Goal: Entertainment & Leisure: Consume media (video, audio)

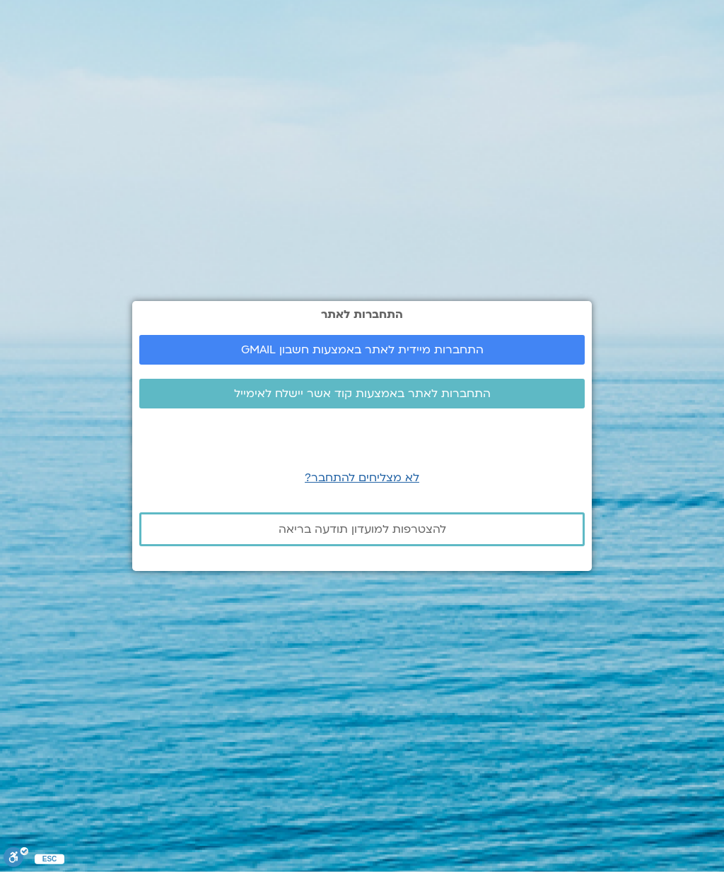
click at [498, 356] on span "התחברות מיידית לאתר באמצעות חשבון GMAIL" at bounding box center [361, 350] width 411 height 13
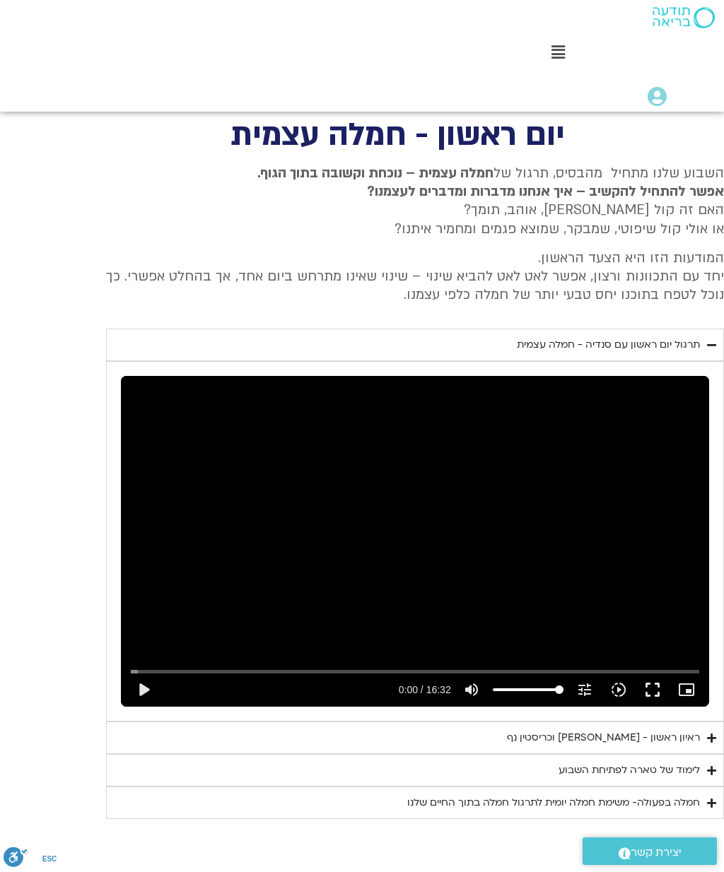
scroll to position [625, 0]
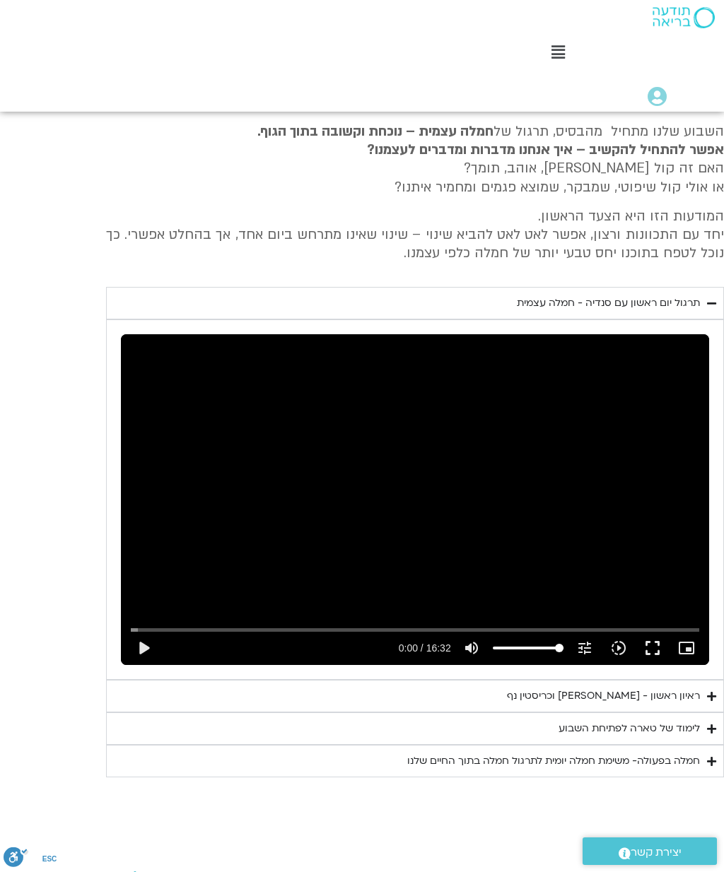
click at [150, 646] on button "play_arrow" at bounding box center [144, 648] width 34 height 34
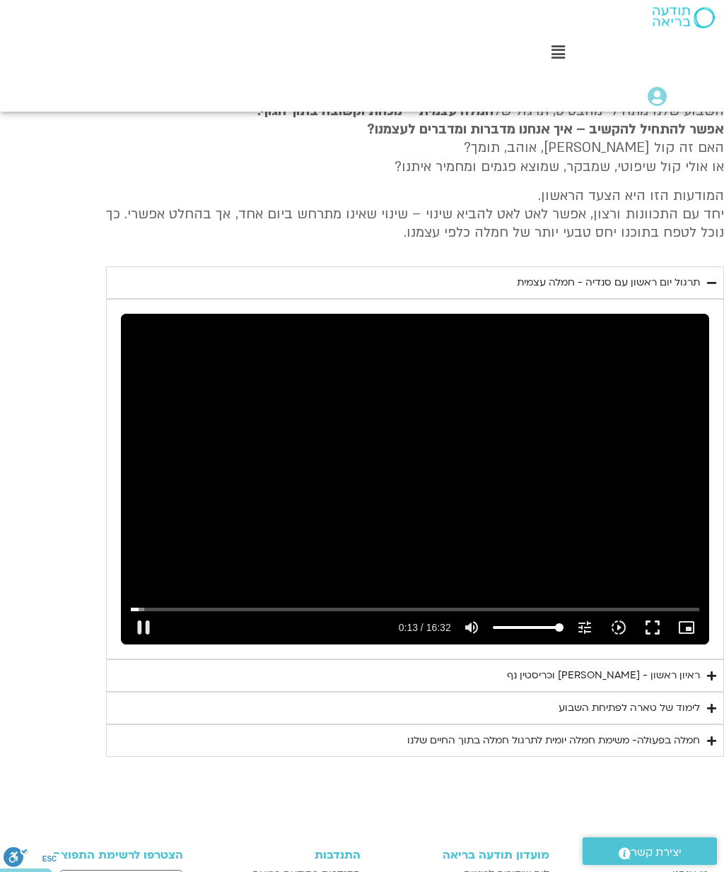
scroll to position [646, 0]
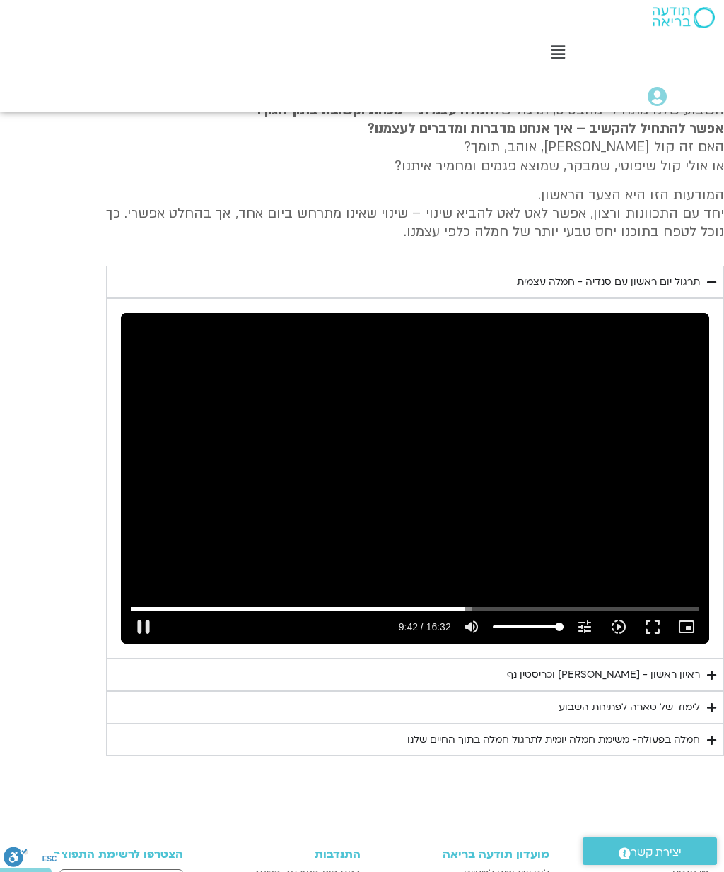
click at [698, 670] on div "ראיון ראשון - [PERSON_NAME] וכריסטין נף" at bounding box center [603, 675] width 193 height 17
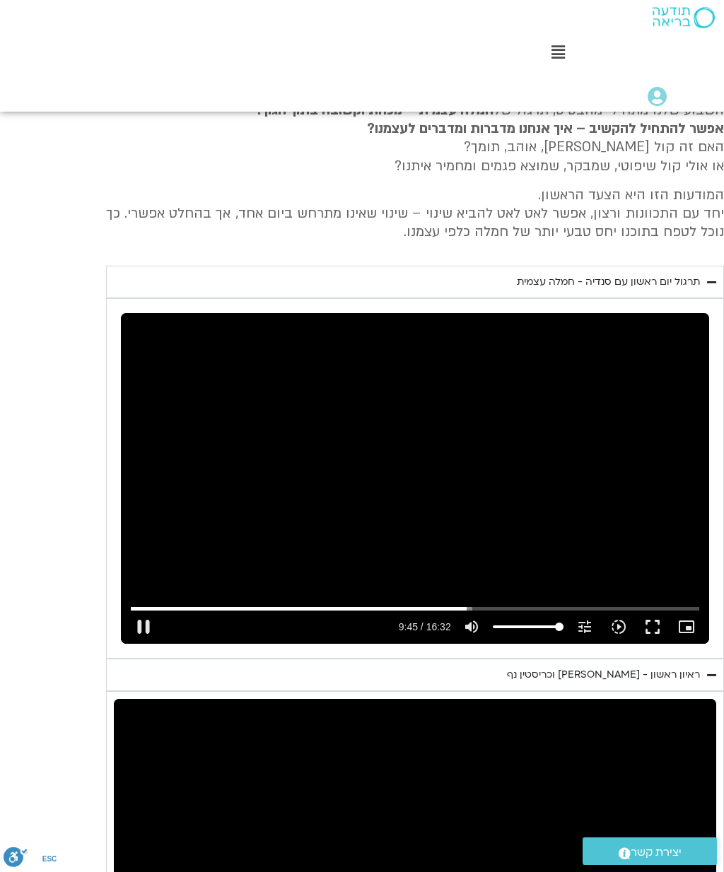
click at [148, 628] on button "pause" at bounding box center [144, 627] width 34 height 34
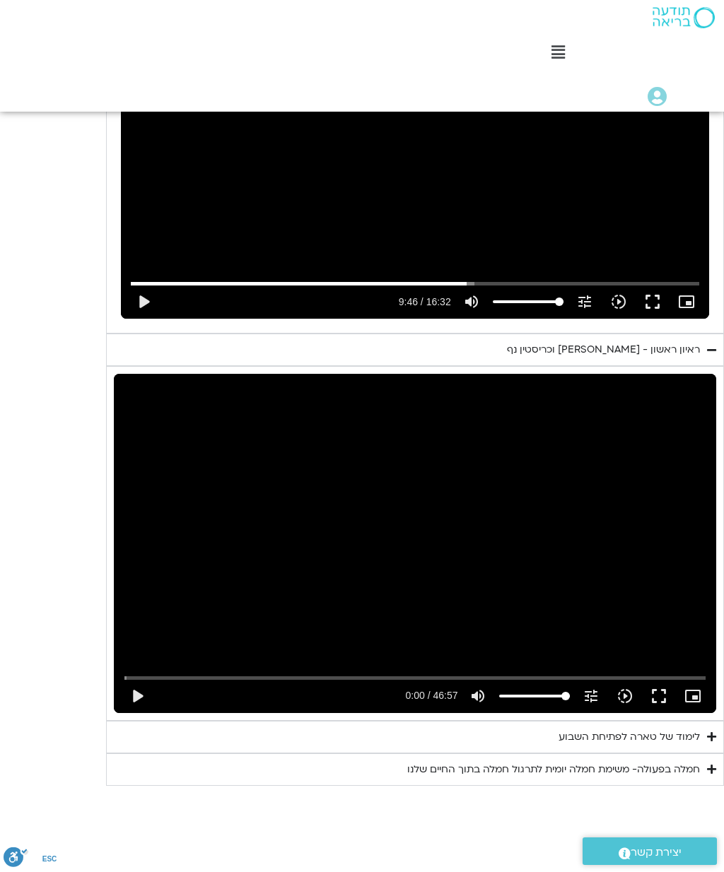
scroll to position [993, 0]
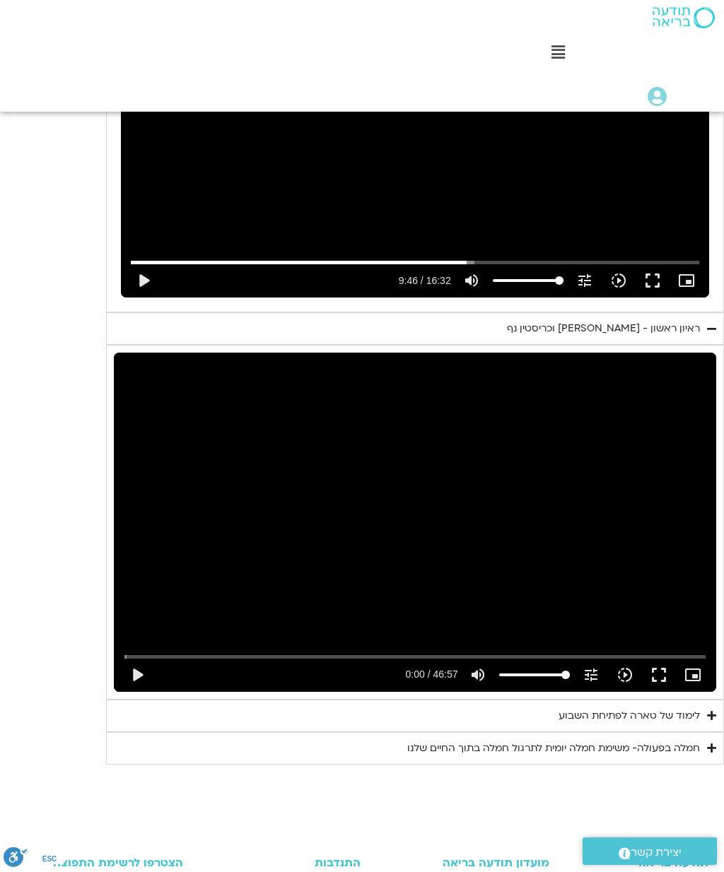
click at [144, 671] on button "play_arrow" at bounding box center [137, 675] width 34 height 34
type input "586.135300929338"
type input "0.0345883333357051"
type input "586.135300929338"
type input "0.160623500007205"
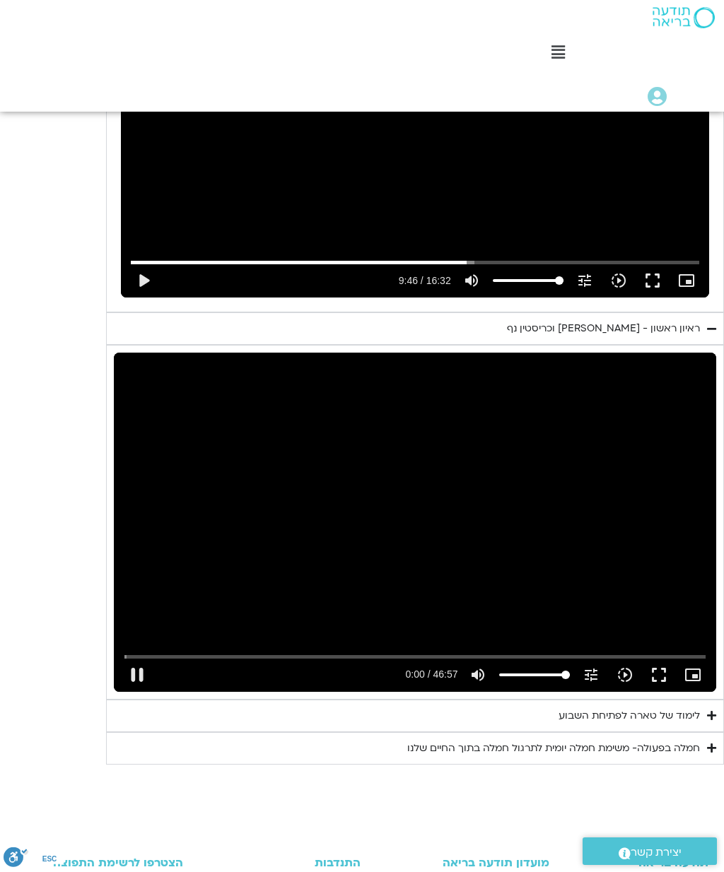
type input "586.135300929338"
type input "0.205405156321722"
type input "586.135300929338"
type input "0.330952565996416"
type input "586.135300929338"
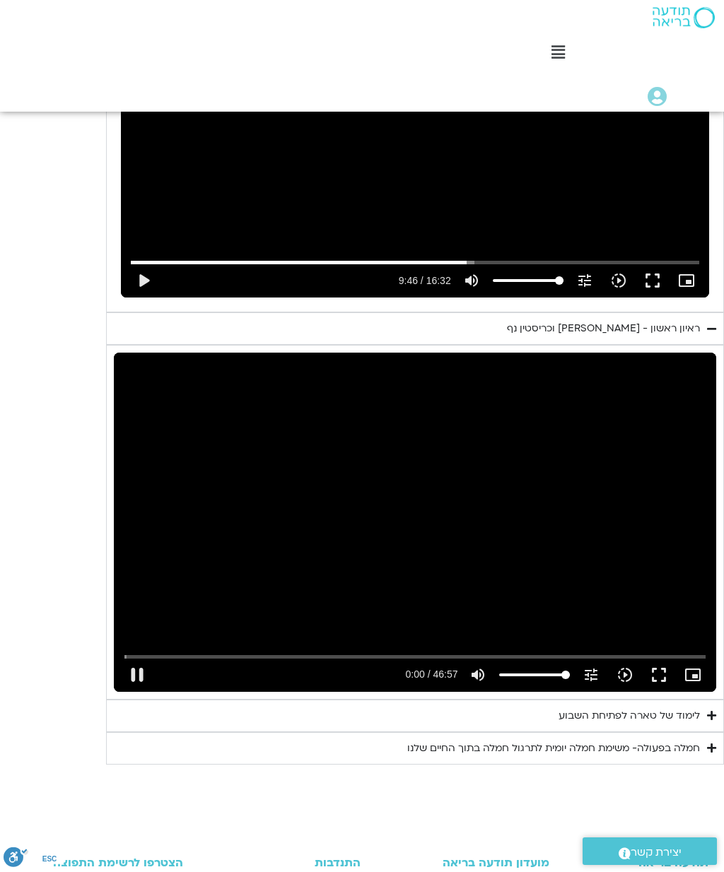
type input "0.456161892022203"
type input "586.135300929338"
type input "0.582298969356982"
type input "586.135300929338"
type input "0.707501497331486"
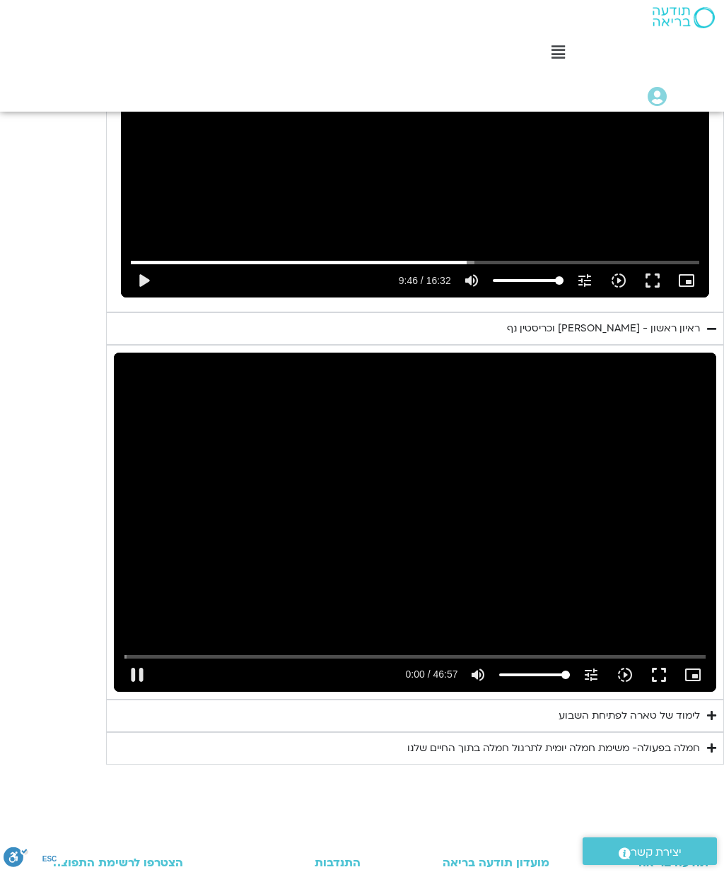
type input "586.135300929338"
type input "0.832819990678714"
type input "586.135300929338"
type input "0.925103992"
type input "586.135300929338"
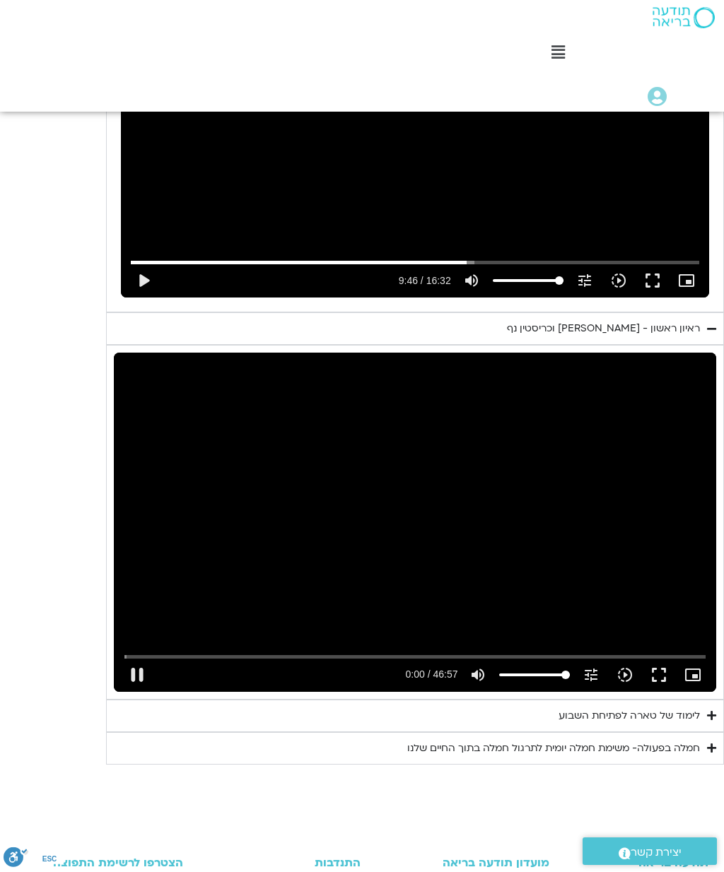
type input "1.08315694267802"
type input "586.135300929338"
type input "1.20872411230879"
type input "586.135300929338"
type input "1.3346140500132"
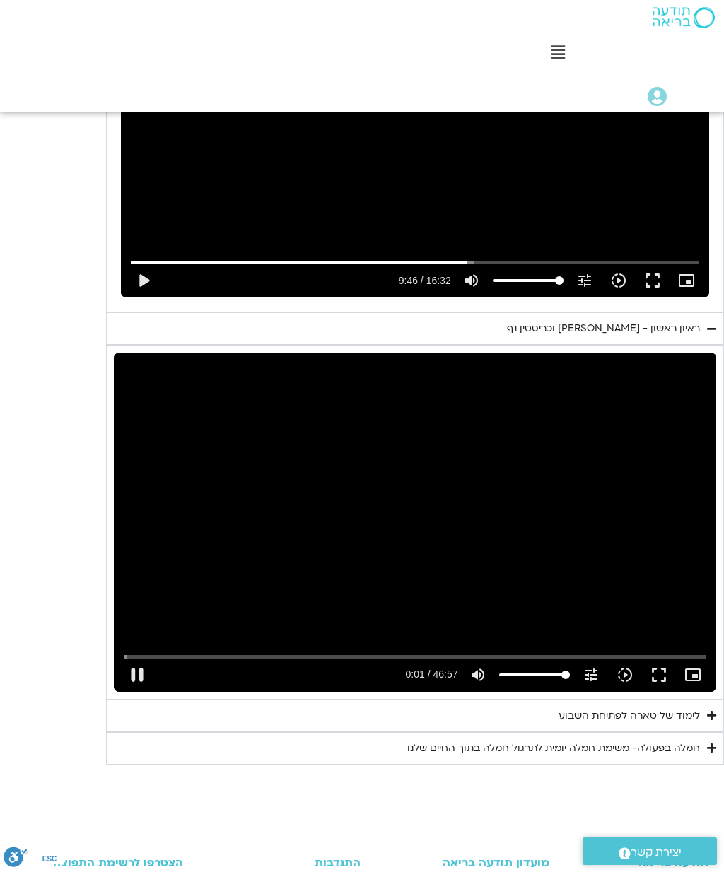
type input "586.135300929338"
type input "1.45999136734093"
type input "586.135300929338"
type input "1.58551655133929"
type input "586.135300929338"
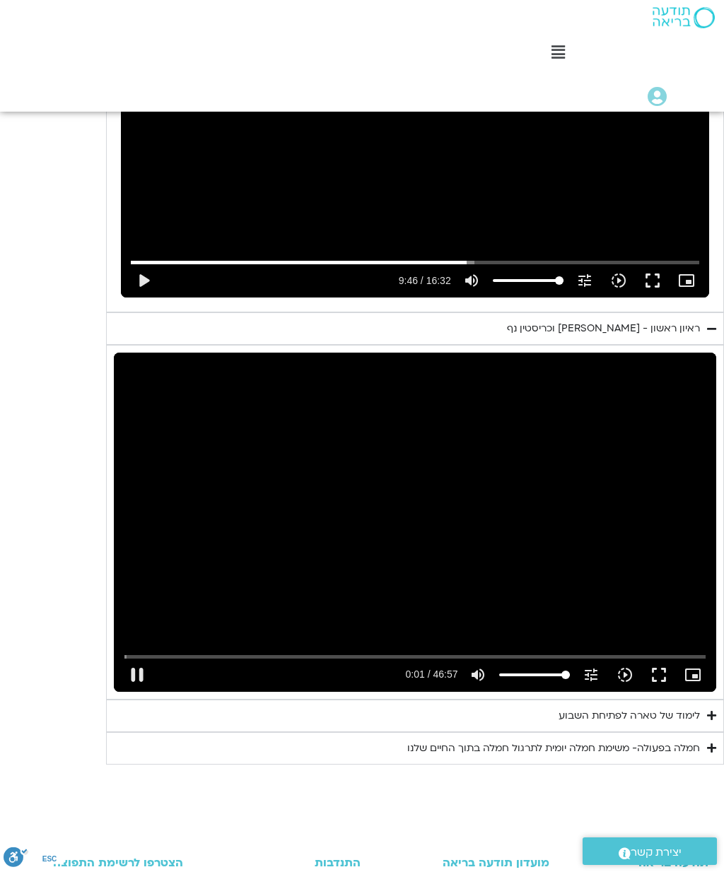
type input "1.71132605398808"
type input "586.135300929338"
type input "1.83678378230699"
type input "586.135300929338"
type input "1.920230228"
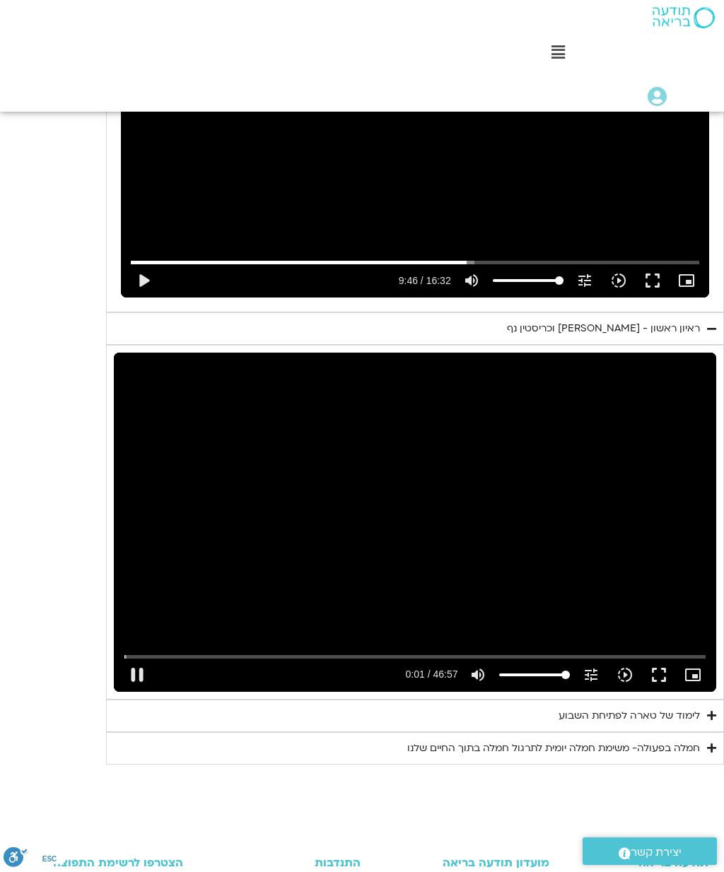
type input "586.135300929338"
type input "2.0875819936708"
type input "586.135300929338"
type input "2.21371582399957"
type input "586.135300929338"
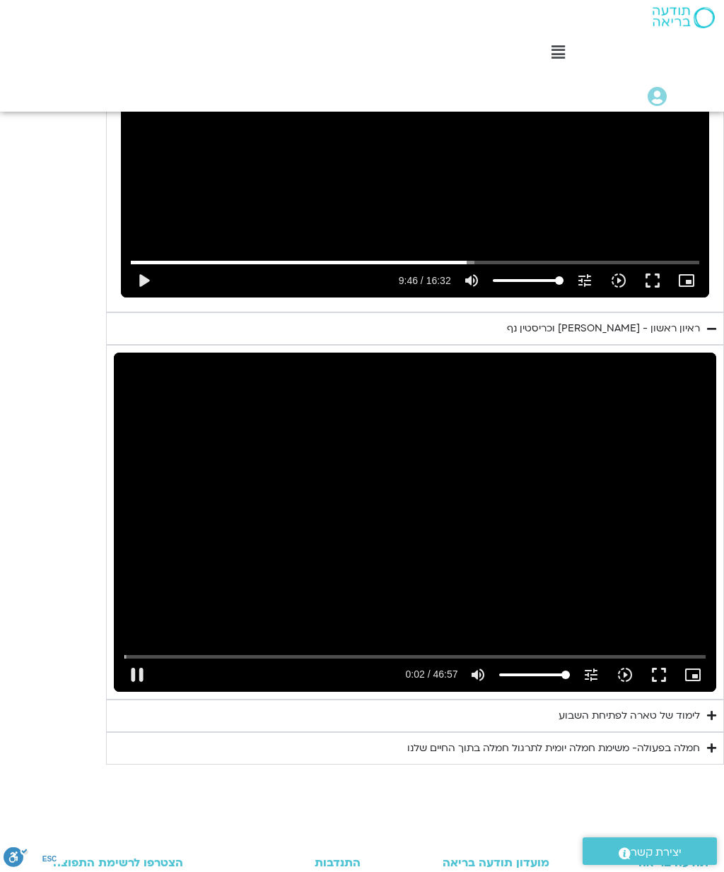
type input "2.33884334334041"
type input "586.135300929338"
type input "2.4642906129904"
type input "586.135300929338"
type input "2.58944746500986"
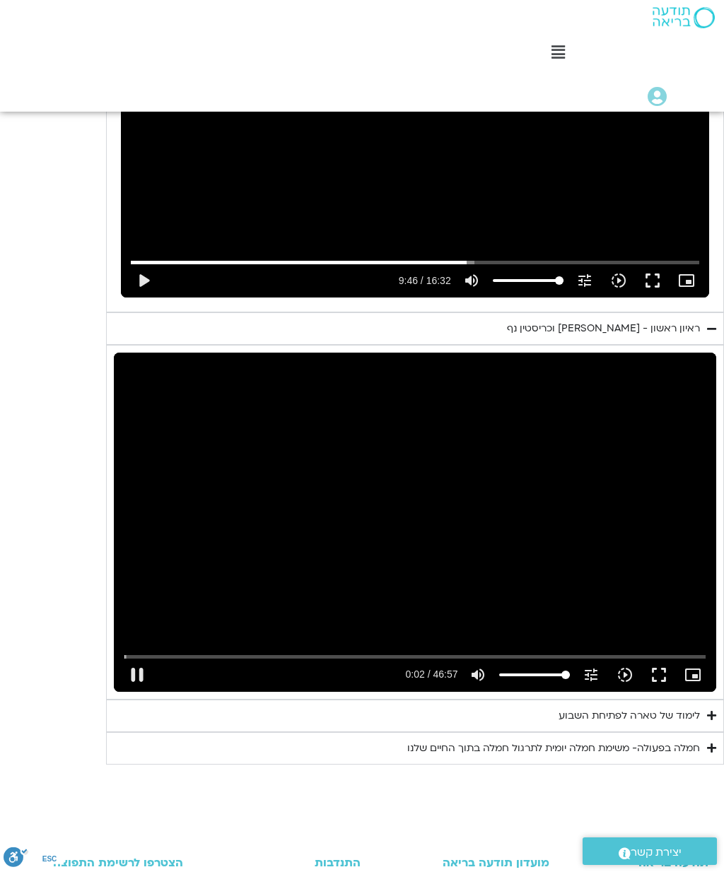
type input "586.135300929338"
type input "2.71547291967016"
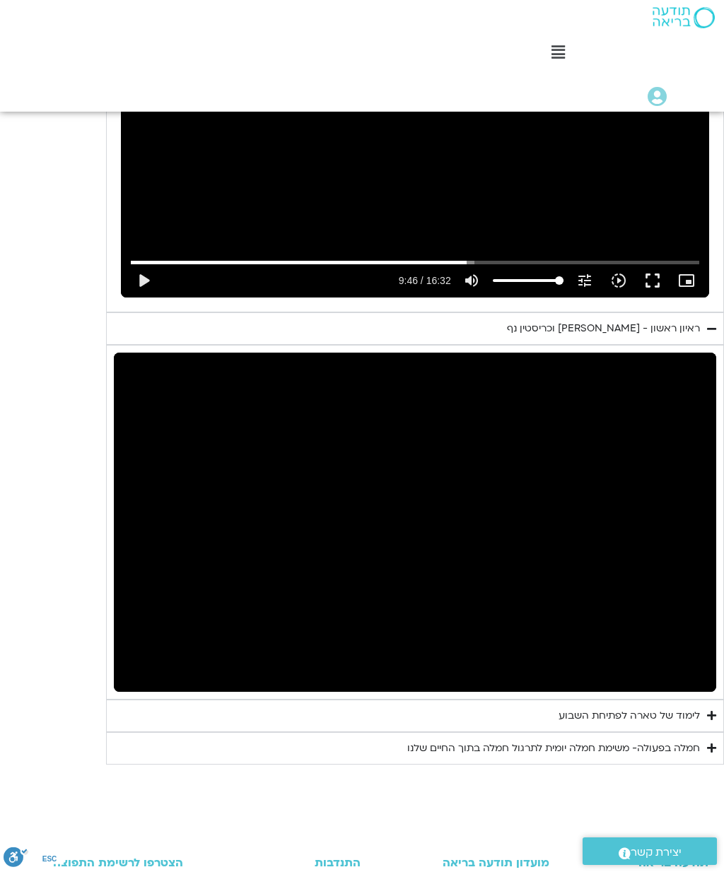
type input "586.135300929338"
type input "490.738474841361"
type input "586.135300929338"
type input "490.775374466335"
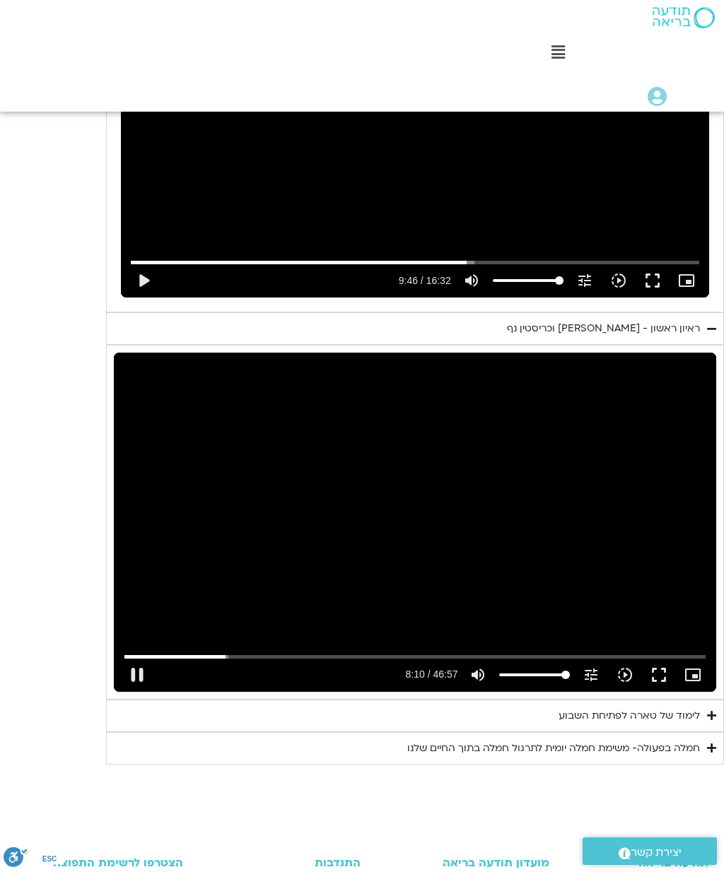
type input "586.135300929338"
type input "490.900744315664"
type input "586.135300929338"
type input "491.026634551337"
type input "586.135300929338"
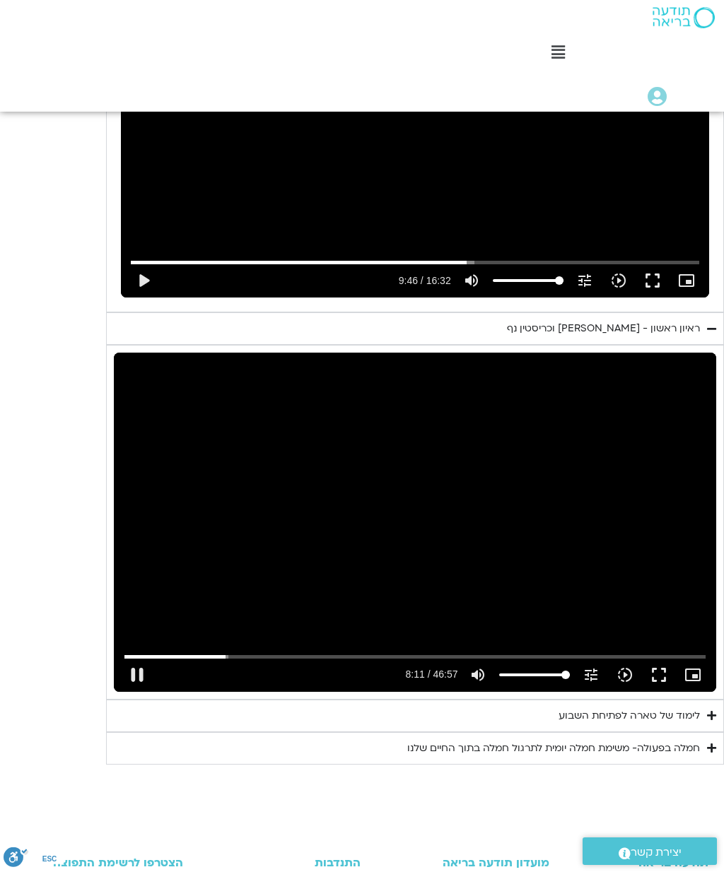
type input "491.153286202673"
type input "586.135300929338"
type input "491.278544810654"
type input "586.135300929338"
type input "491.404550192984"
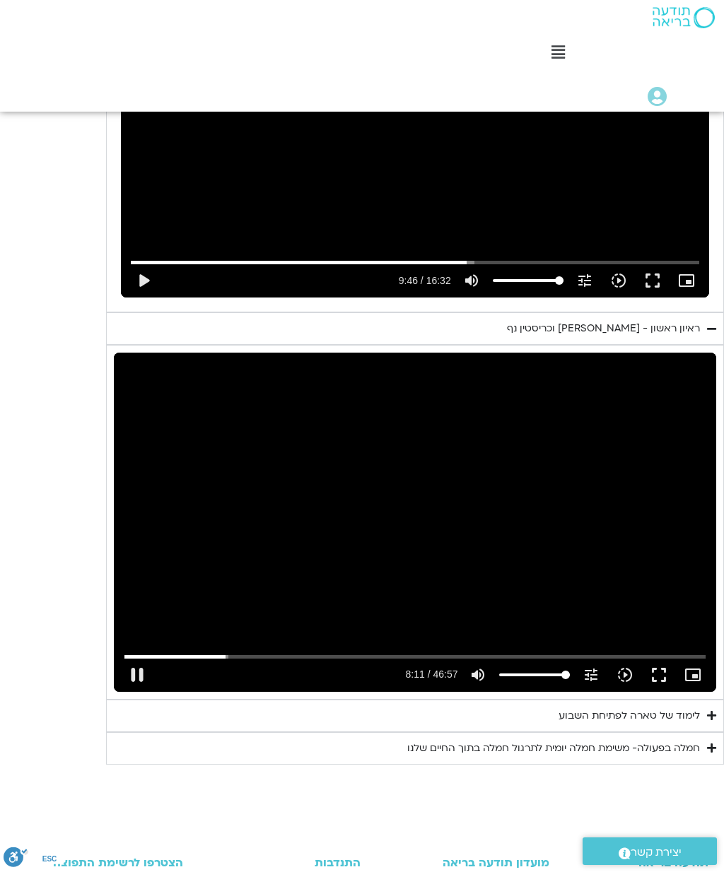
type input "586.135300929338"
type input "491.530706177327"
type input "586.135300929338"
type input "491.655778742005"
type input "586.135300929338"
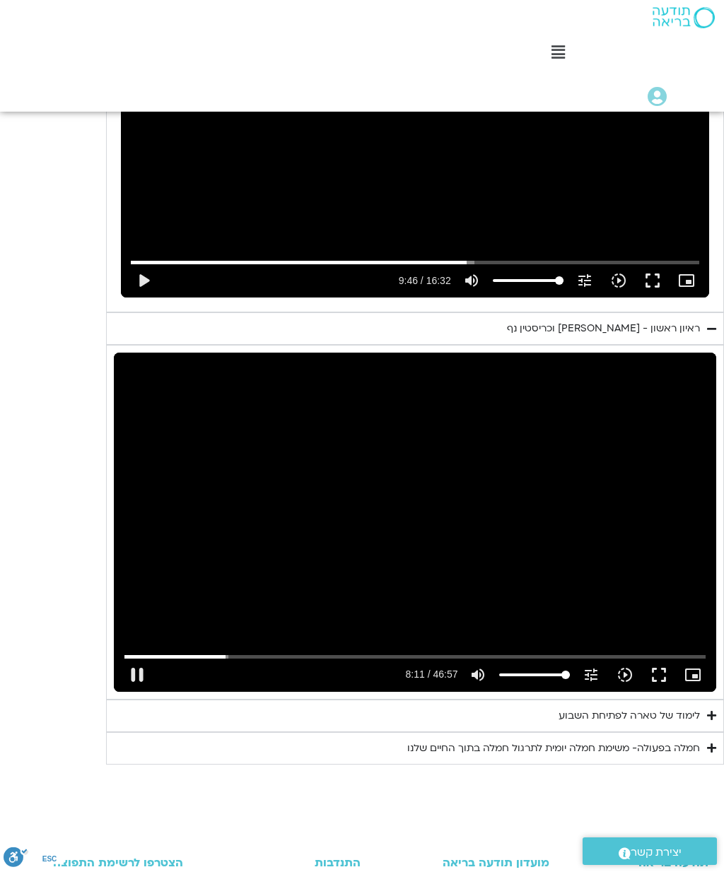
type input "491.782051016324"
type input "586.135300929338"
type input "491.908532483346"
type input "586.135300929338"
type input "492.034386320321"
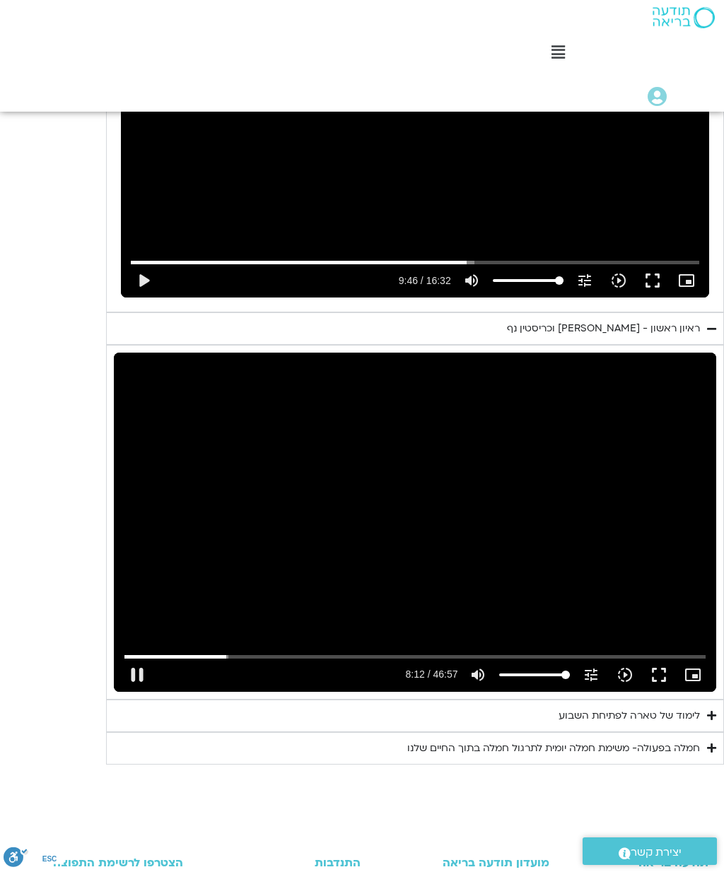
type input "586.135300929338"
type input "492.160125348998"
type input "586.135300929338"
type input "492.285584297677"
type input "586.135300929338"
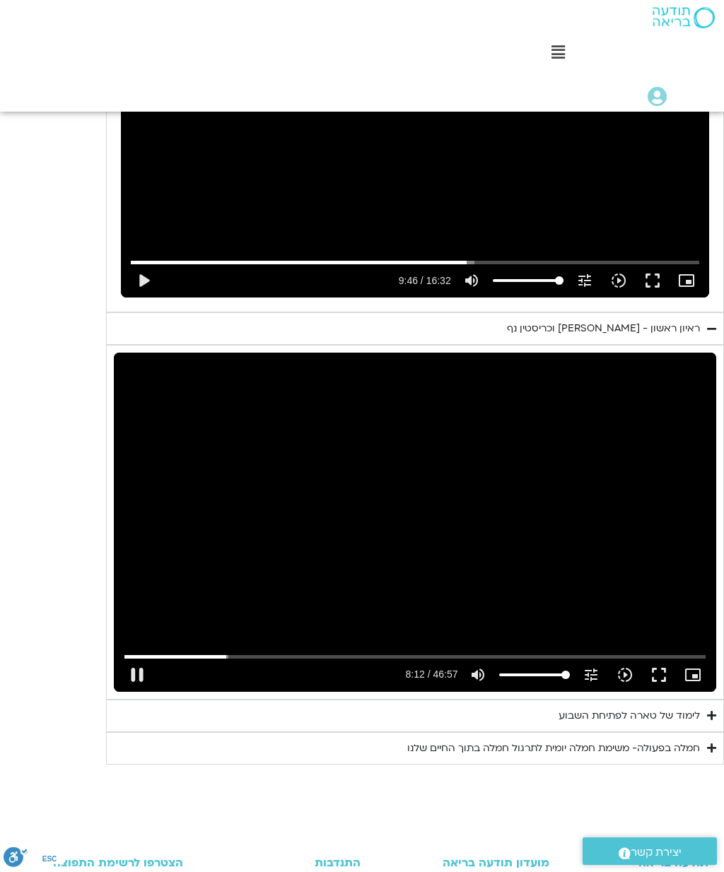
type input "492.412274441005"
type input "586.135300929338"
type input "492.537354970667"
type input "586.135300929338"
type input "492.662931378342"
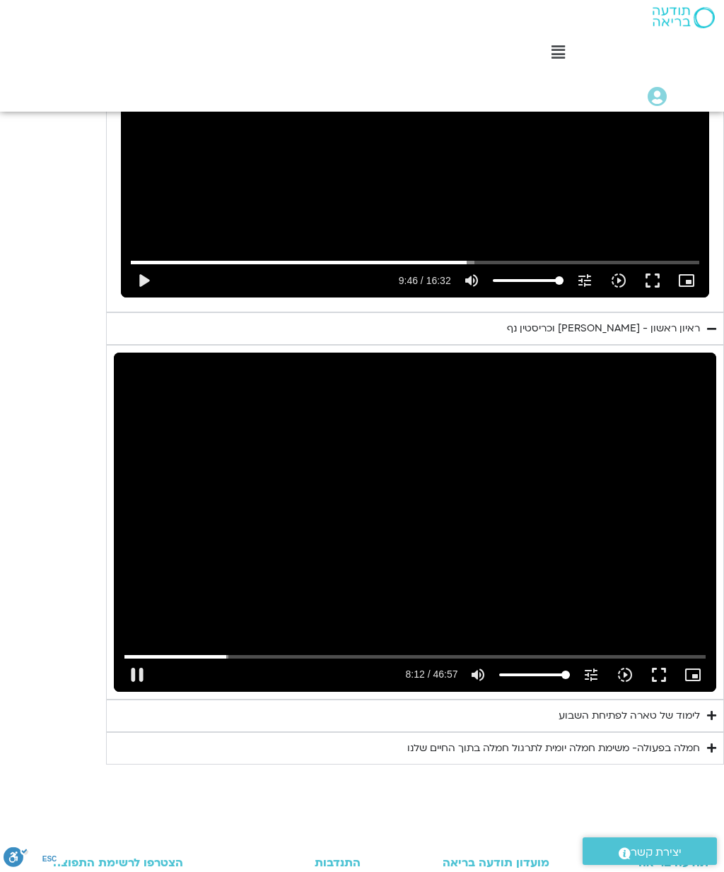
type input "586.135300929338"
type input "492.788465655661"
type input "586.135300929338"
type input "492.916057257335"
type input "586.135300929338"
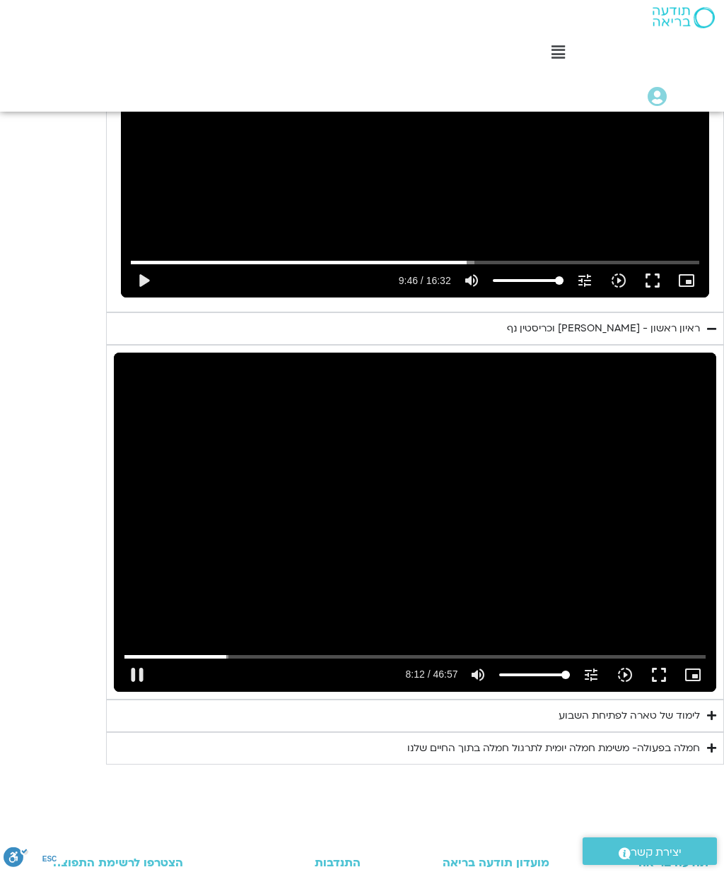
type input "493.053176199661"
type input "586.135300929338"
type input "493.179204557682"
type input "586.135300929338"
type input "493.304964693009"
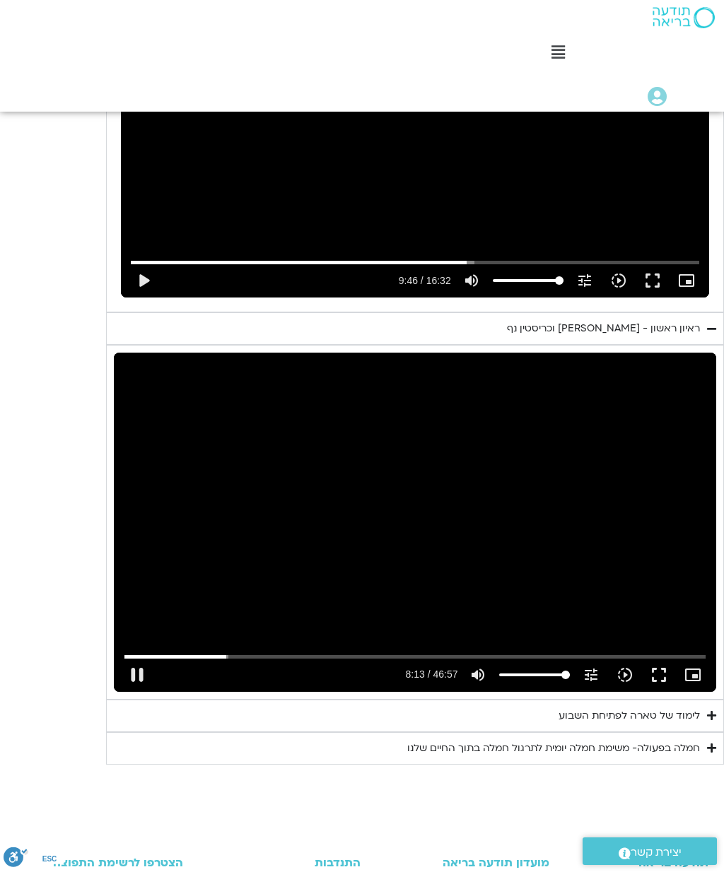
type input "586.135300929338"
type input "493.430062509313"
type input "586.135300929338"
type input "493.555604575675"
type input "586.135300929338"
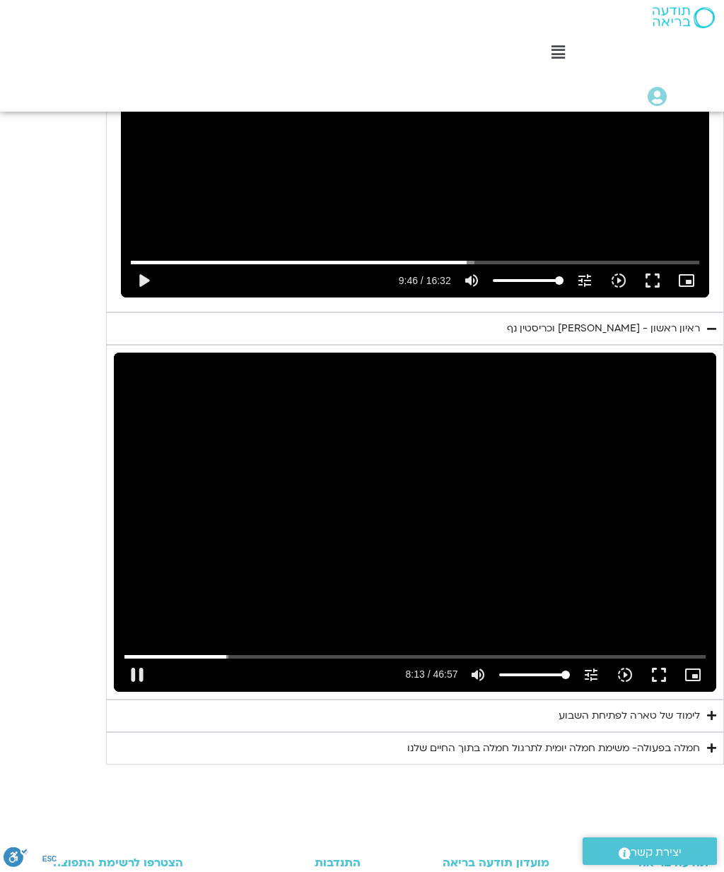
type input "493.681576516674"
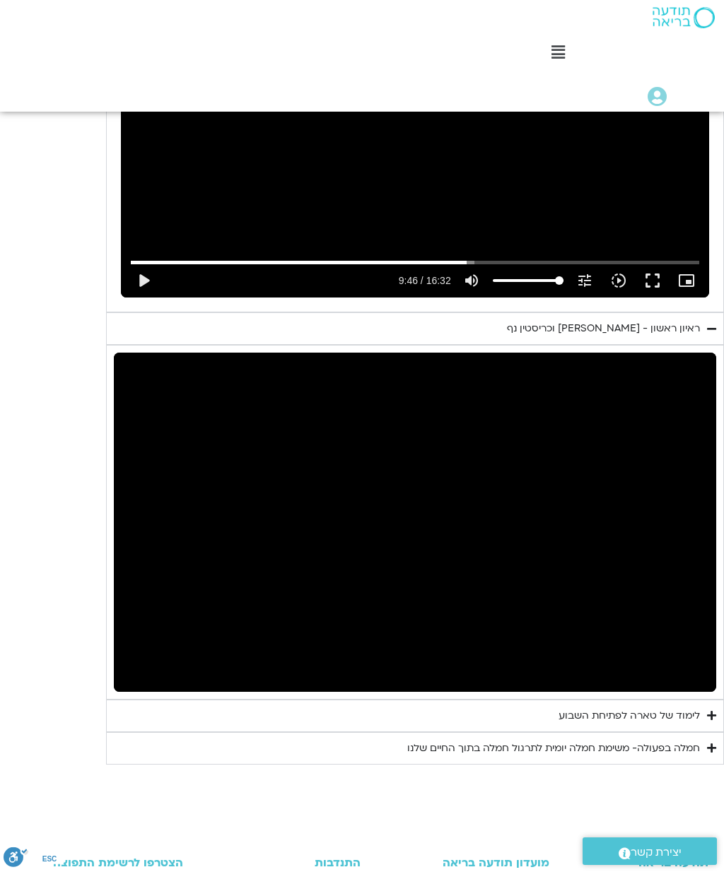
type input "586.135300929338"
type input "1296.10140554067"
type input "586.135300929338"
type input "1296.10140554067"
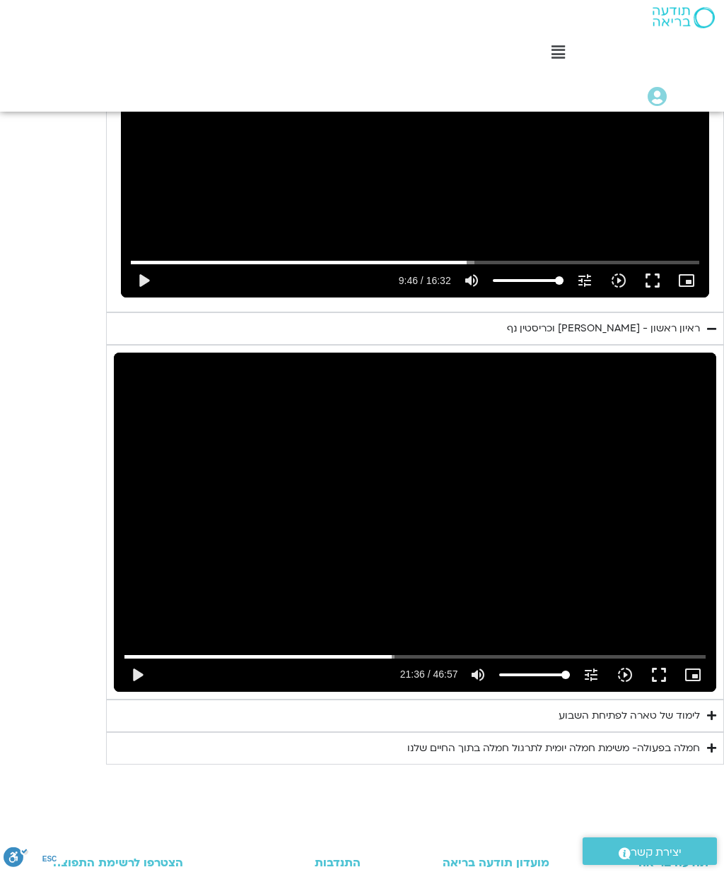
type input "586.135300929338"
type input "1296.10140554067"
type input "586.135300929338"
type input "1296.10140554067"
type input "586.135300929338"
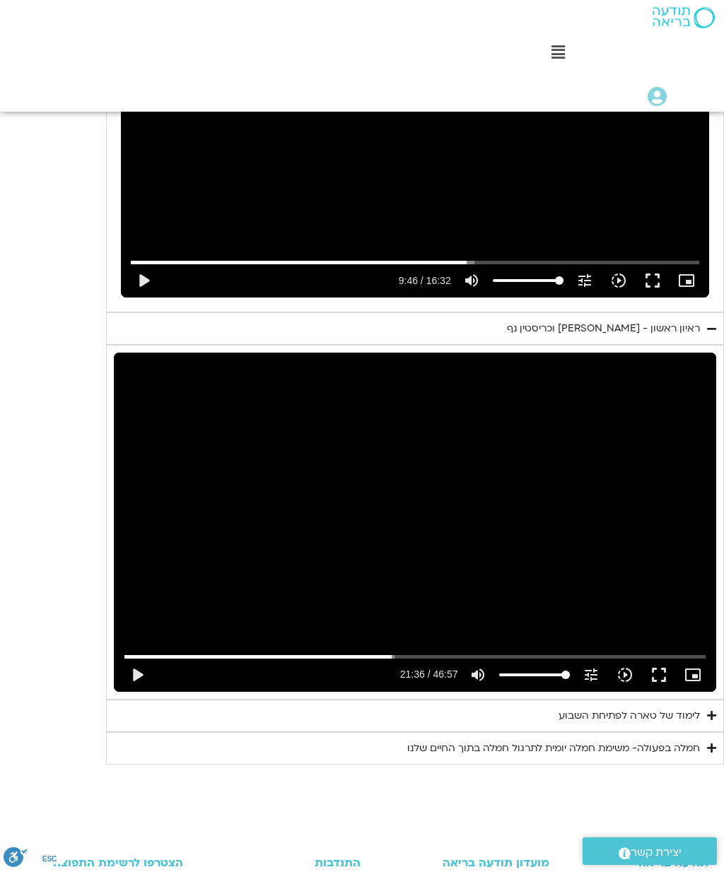
type input "1296.10140554067"
type input "586.135300929338"
type input "1296.10140554067"
type input "586.135300929338"
type input "1296.10140554067"
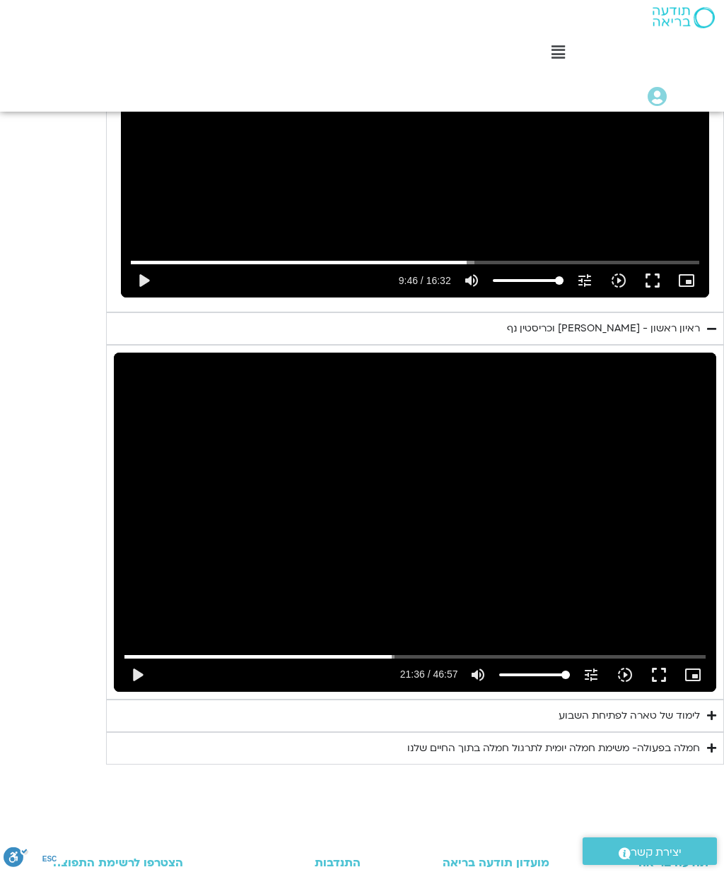
type input "586.135300929338"
type input "1296.10140554067"
type input "586.135300929338"
type input "1296.10140554067"
type input "586.135300929338"
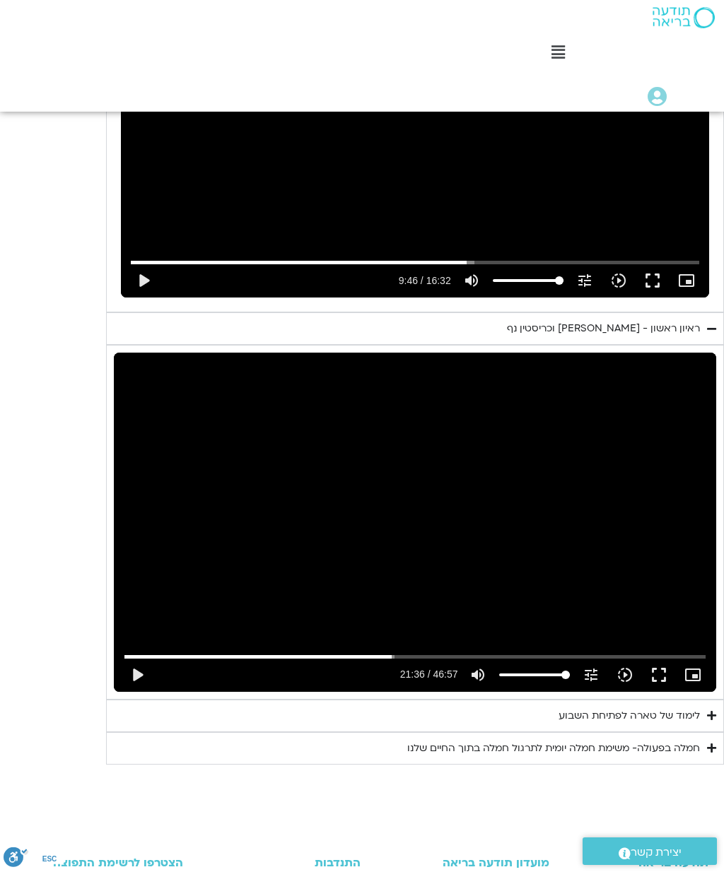
type input "1296.10140554067"
type input "586.135300929338"
type input "1296.10140554067"
type input "586.135300929338"
type input "1296.10140554067"
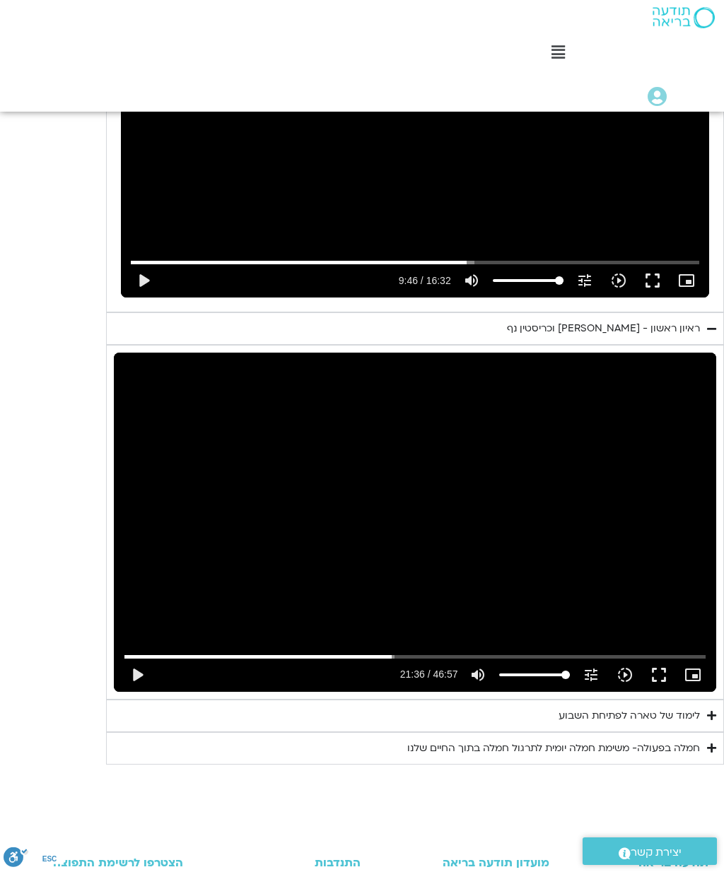
type input "586.135300929338"
type input "1296.10140554067"
type input "586.135300929338"
type input "1296.10140554067"
type input "586.135300929338"
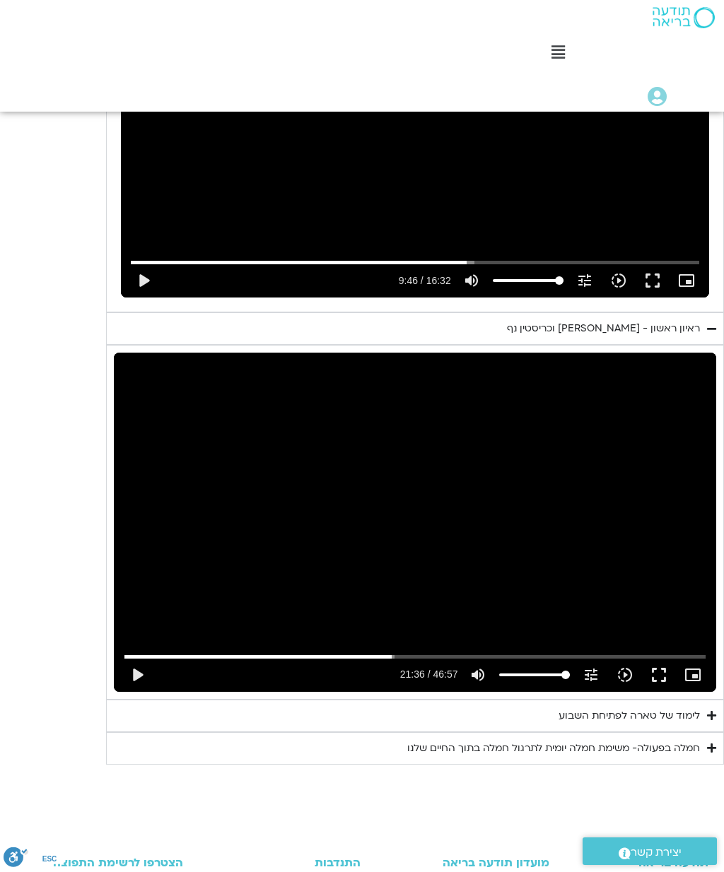
type input "1296.10140554067"
type input "586.135300929338"
type input "1296.10140554067"
type input "586.135300929338"
type input "1296.10140554067"
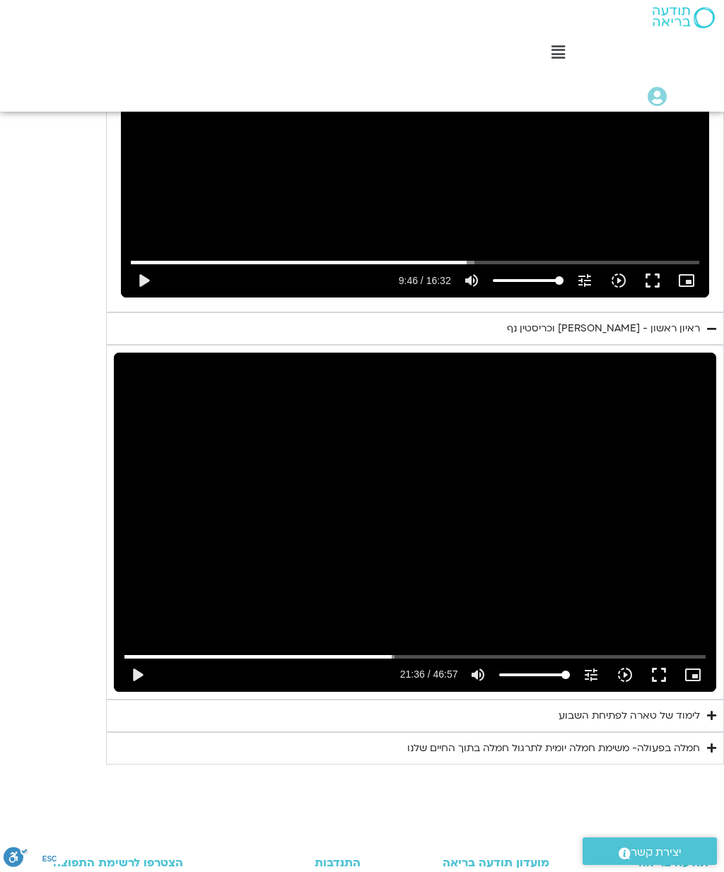
type input "586.135300929338"
type input "1296.10140554067"
type input "586.135300929338"
type input "1296.10140554067"
type input "586.135300929338"
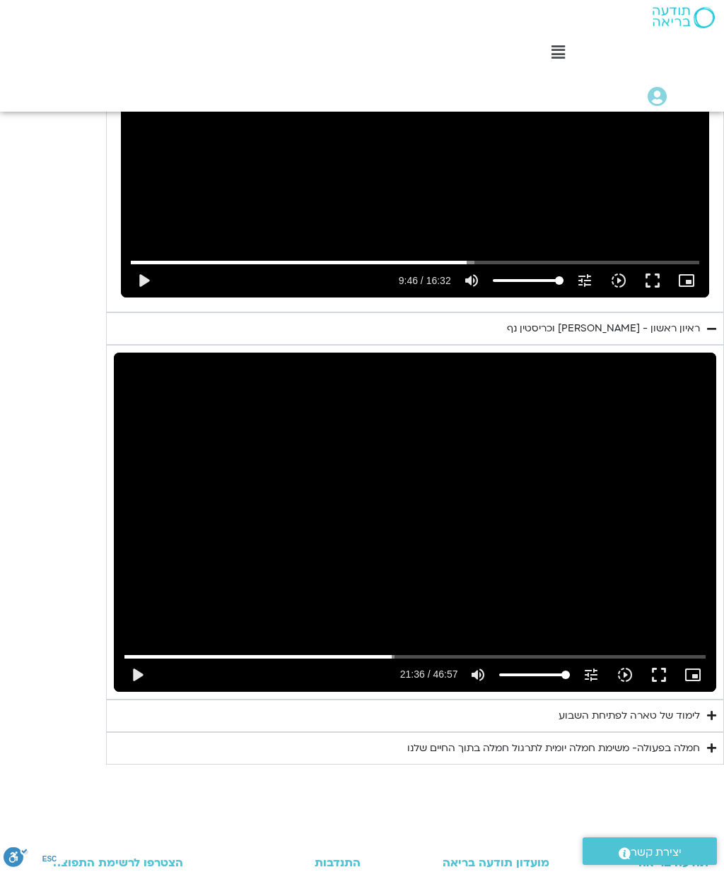
type input "1296.10140554067"
type input "586.135300929338"
type input "1296.10140554067"
type input "586.135300929338"
type input "1296.10140554067"
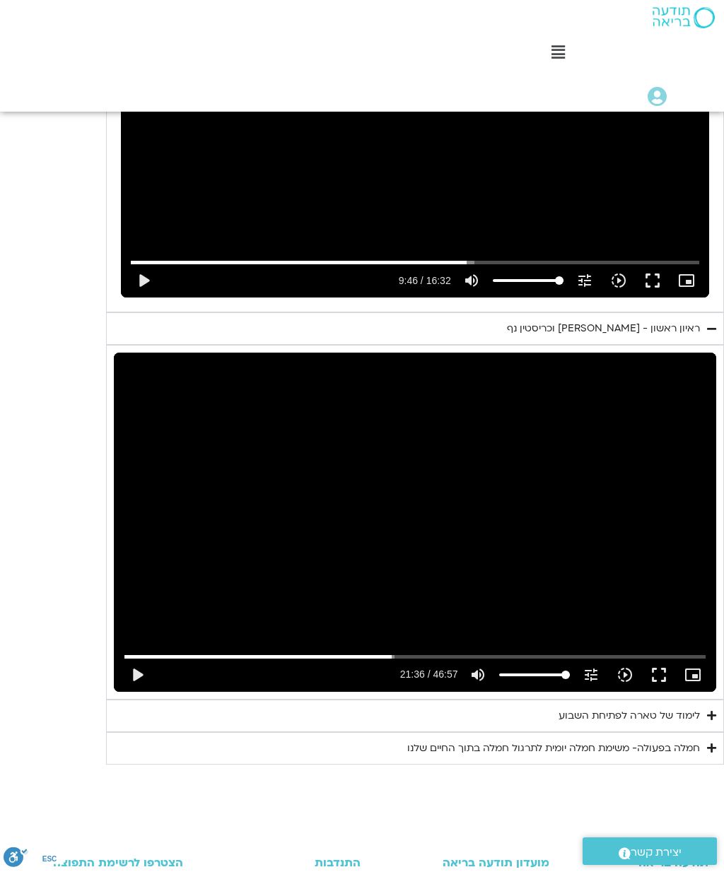
type input "586.135300929338"
type input "1296.10140554067"
type input "586.135300929338"
type input "1296.10140554067"
type input "586.135300929338"
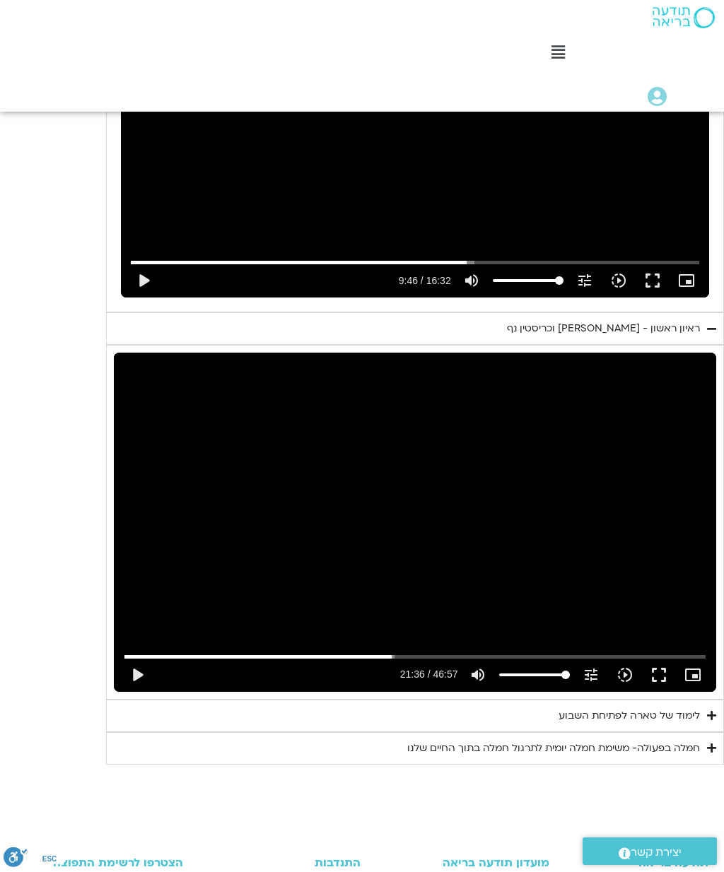
type input "1296.10140554067"
type input "586.135300929338"
type input "1296.10140554067"
type input "586.135300929338"
type input "1296.10140554067"
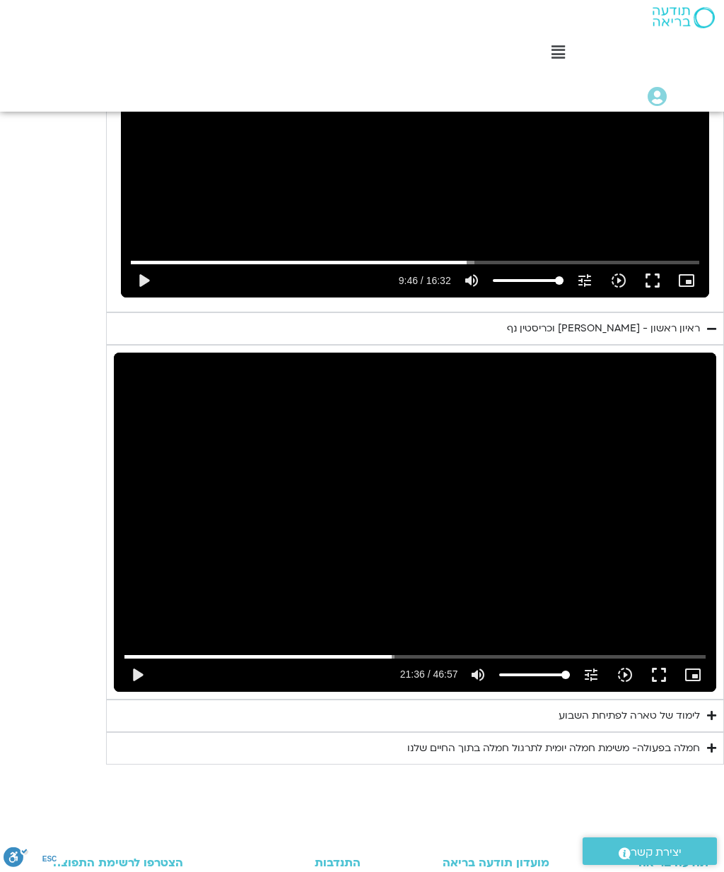
type input "586.135300929338"
type input "1296.10140554067"
type input "586.135300929338"
type input "1296.10140554067"
type input "586.135300929338"
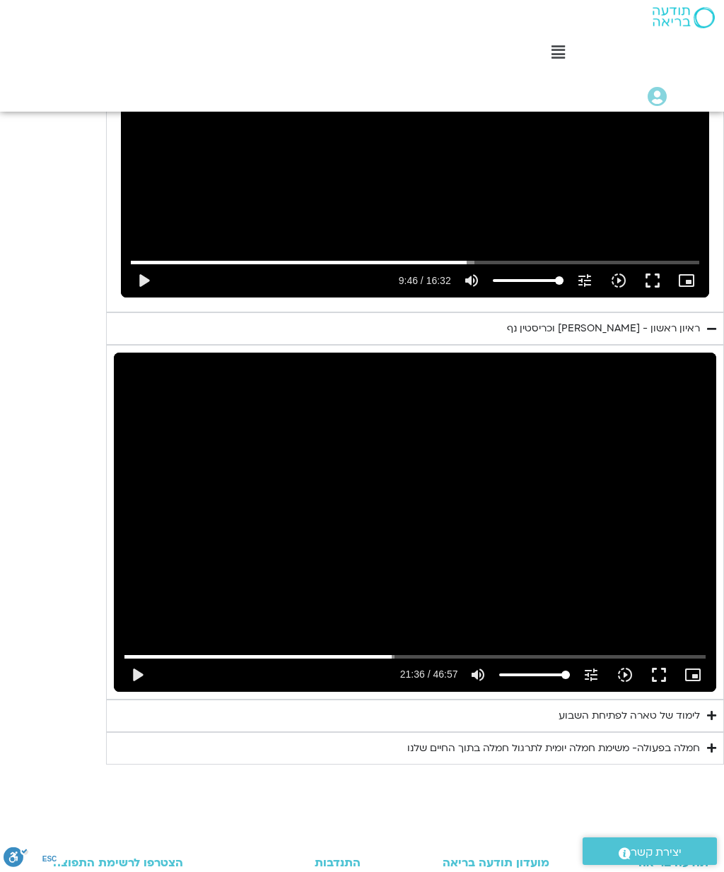
type input "1296.10140554067"
type input "586.135300929338"
type input "1296.10140554067"
type input "586.135300929338"
type input "1296.10140554067"
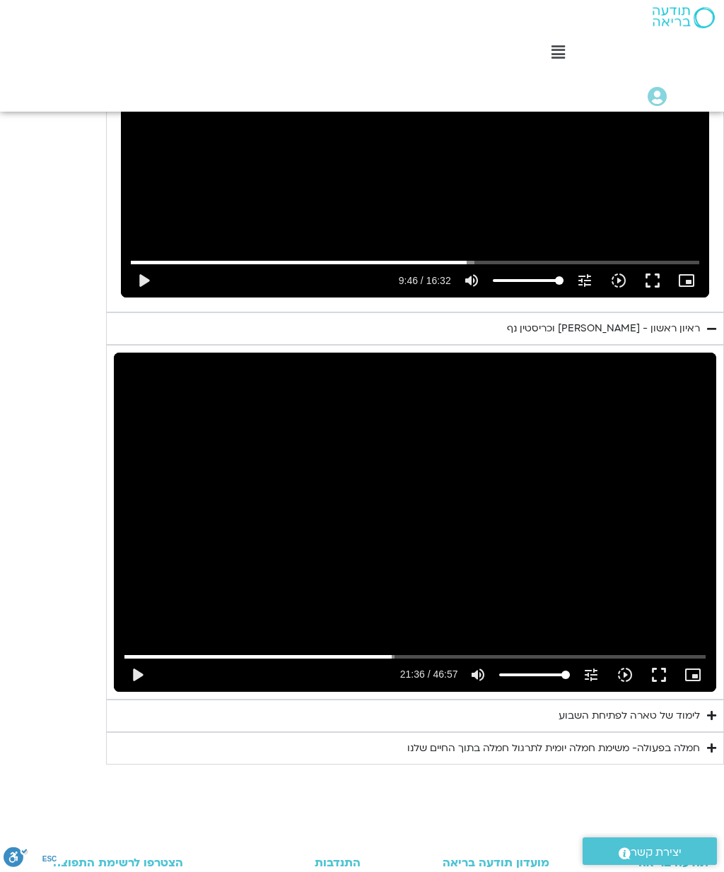
type input "586.135300929338"
type input "1296.10140554067"
type input "586.135300929338"
type input "1296.10140554067"
type input "586.135300929338"
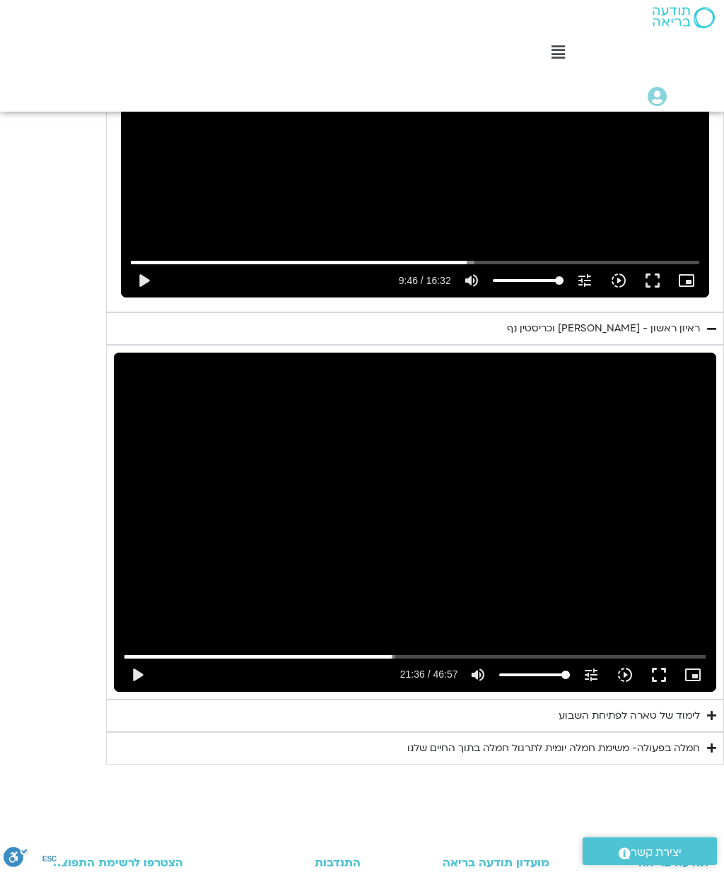
type input "1296.10140554067"
type input "586.135300929338"
type input "1296.10140554067"
type input "586.135300929338"
type input "1296.10140554067"
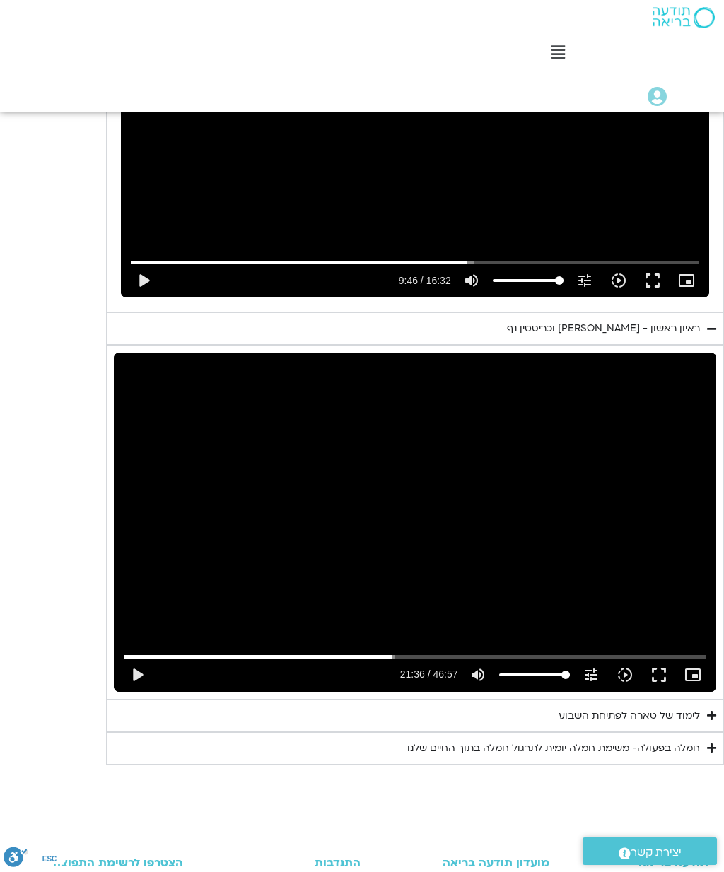
type input "586.135300929338"
type input "1296.10140554067"
type input "586.135300929338"
type input "1296.10140554067"
type input "586.135300929338"
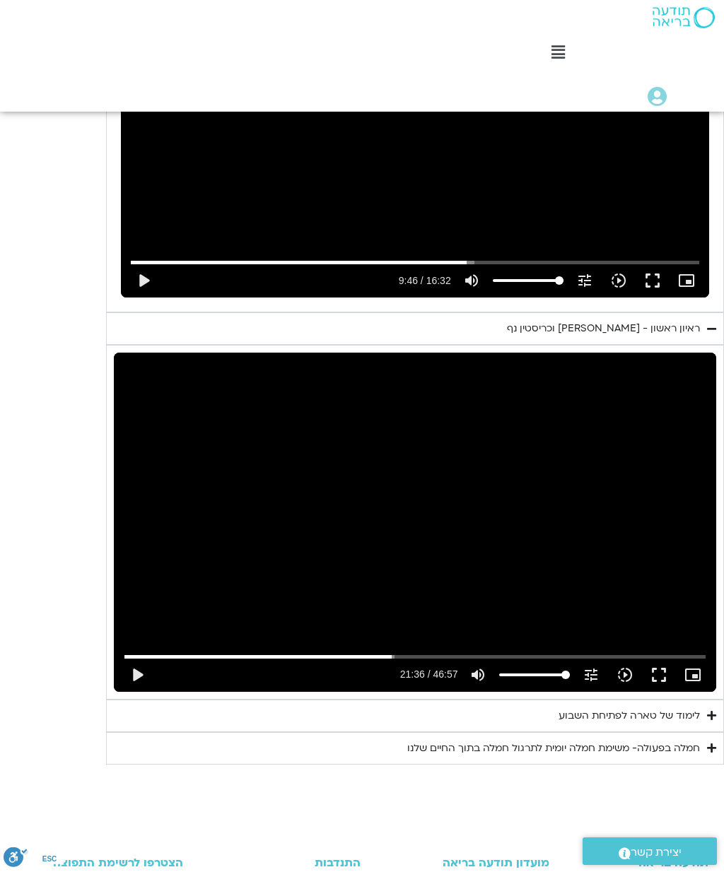
type input "1296.10140554067"
type input "586.135300929338"
type input "1296.10140554067"
type input "586.135300929338"
type input "1296.311223673"
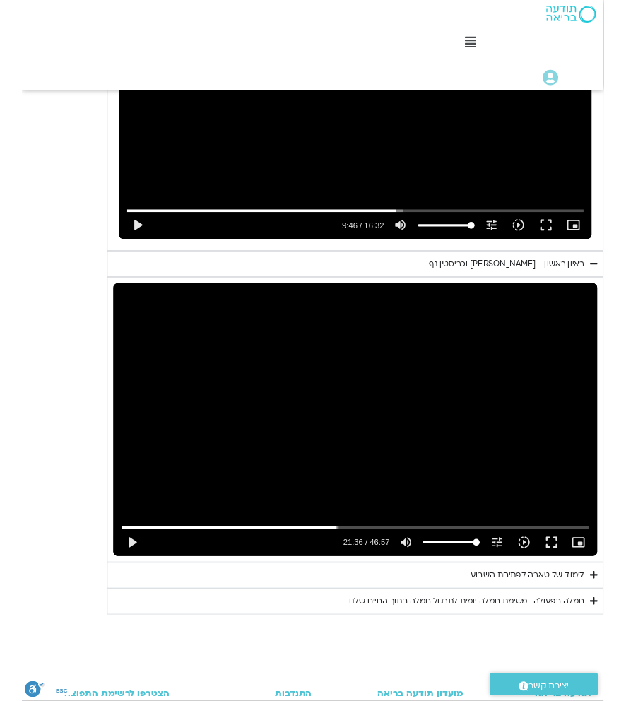
scroll to position [1036, 0]
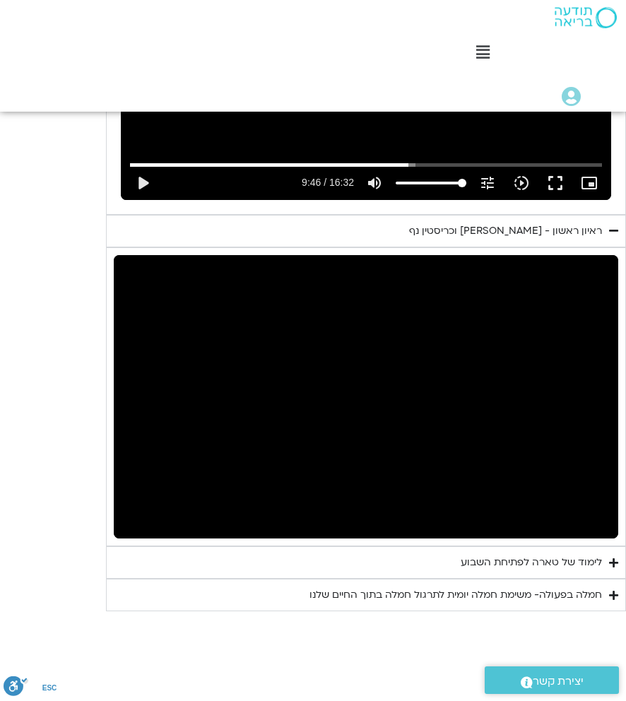
type input "586.135300929338"
type input "1464.57736646967"
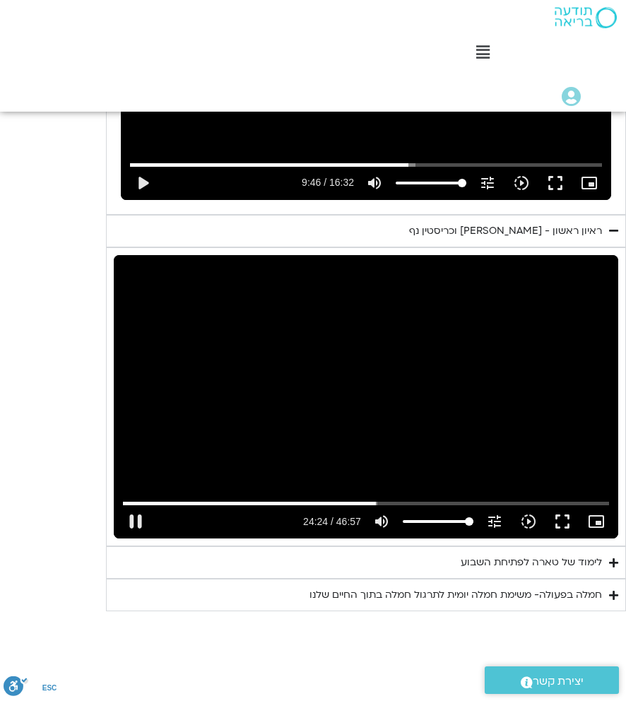
type input "586.135300929338"
type input "1464.66202683999"
type input "586.135300929338"
type input "1464.78735716898"
type input "586.135300929338"
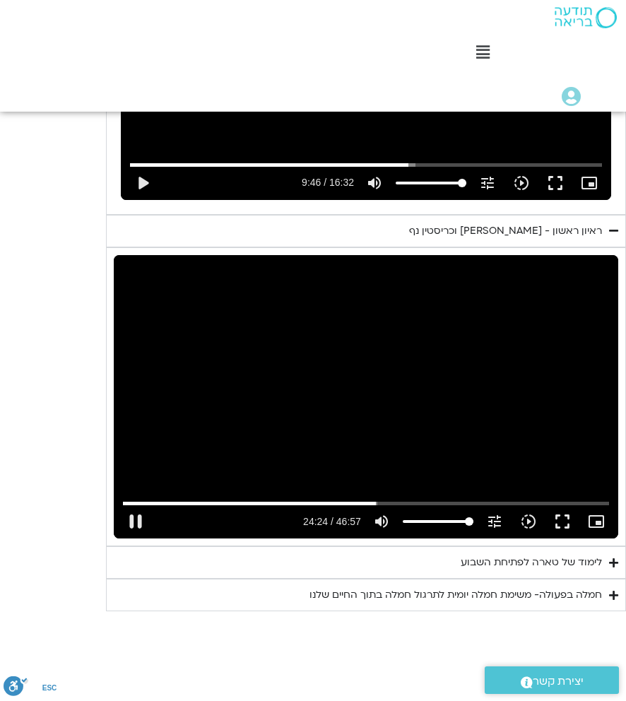
type input "1464.91258932933"
type input "586.135300929338"
type input "1465.03780211601"
type input "586.135300929338"
type input "1465.16313477767"
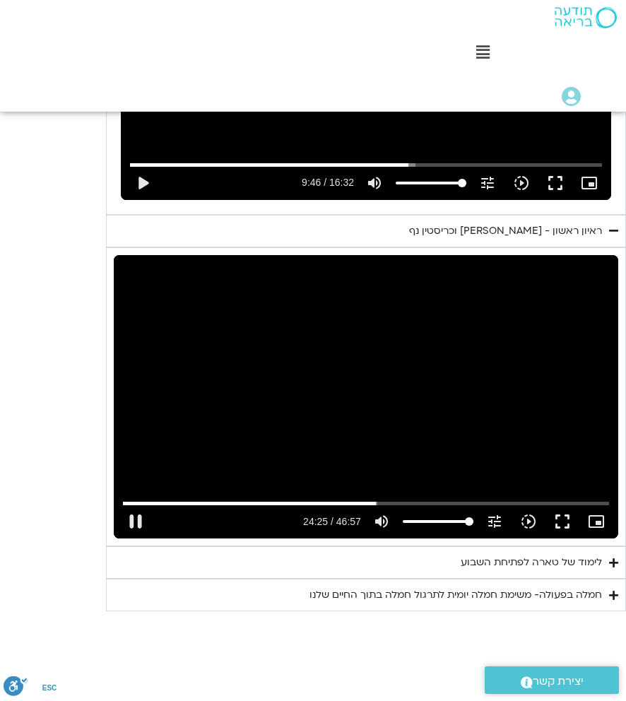
type input "586.135300929338"
type input "1465.28832981534"
type input "586.135300929338"
type input "1465.41339174299"
type input "586.135300929338"
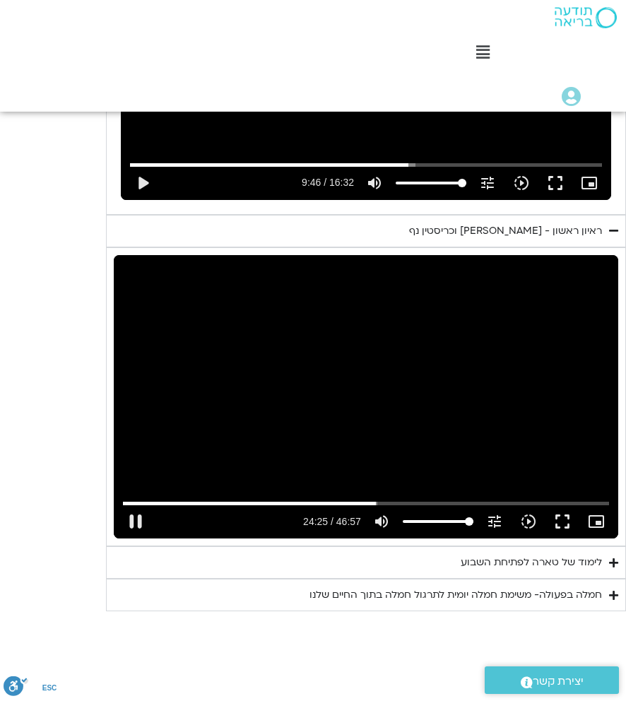
type input "1465.540517803"
type input "586.135300929338"
type input "1465.665908815"
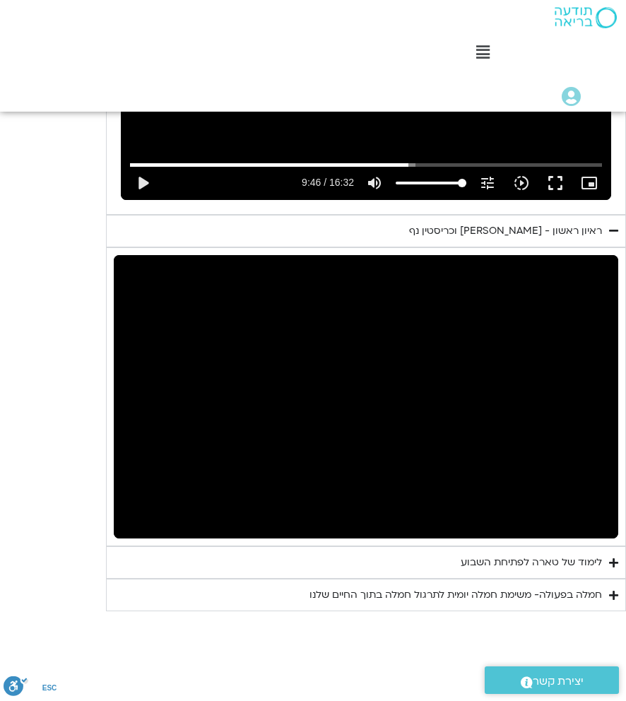
click at [611, 558] on icon "Accordion. Open links with Enter or Space, close with Escape, and navigate with…" at bounding box center [613, 563] width 9 height 11
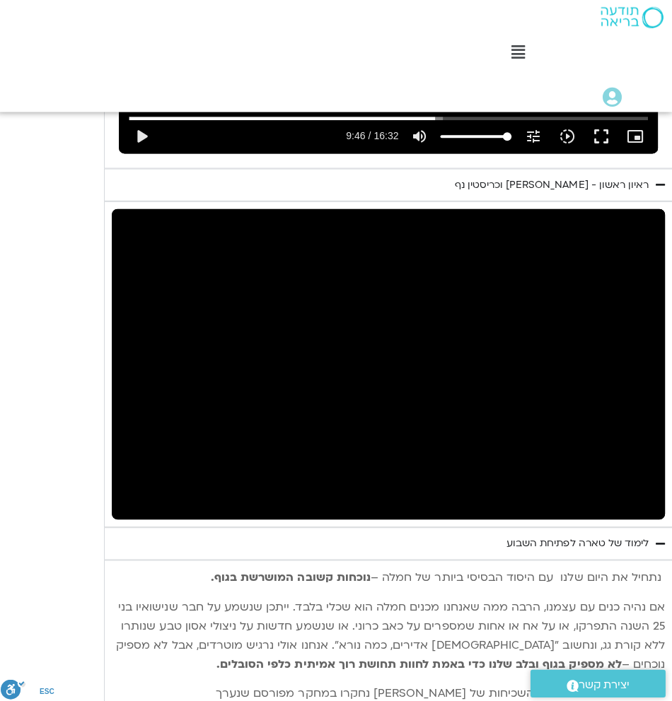
scroll to position [1107, 0]
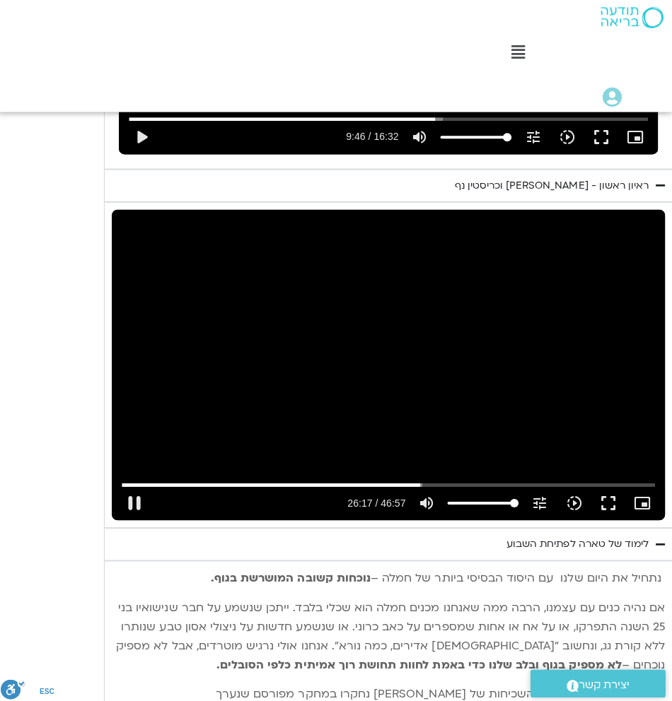
click at [142, 496] on button "pause" at bounding box center [136, 501] width 34 height 34
click at [137, 493] on button "play_arrow" at bounding box center [136, 501] width 34 height 34
click at [139, 507] on button "pause" at bounding box center [136, 501] width 34 height 34
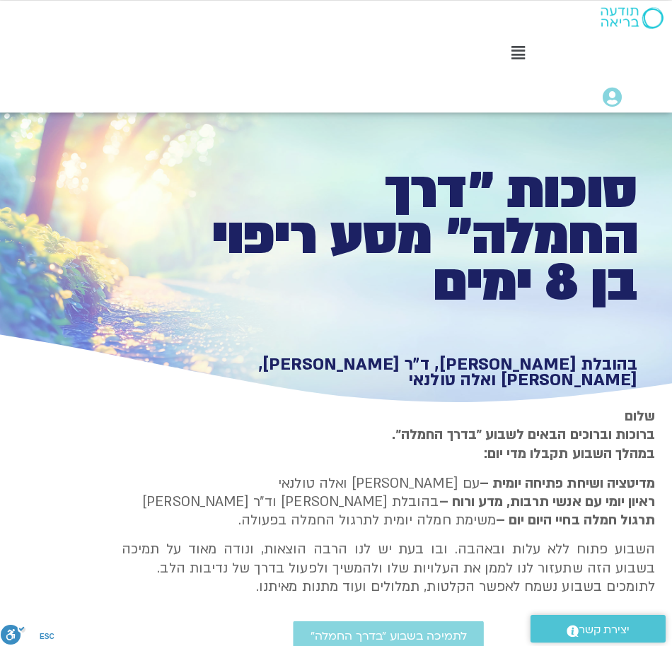
scroll to position [0, 0]
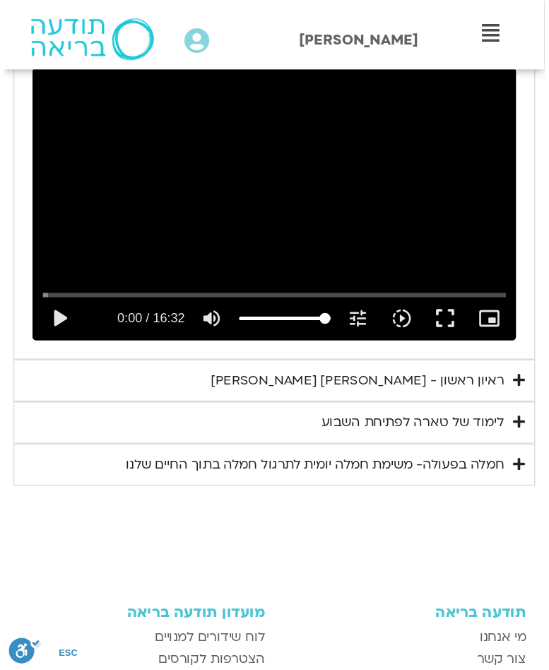
scroll to position [886, 0]
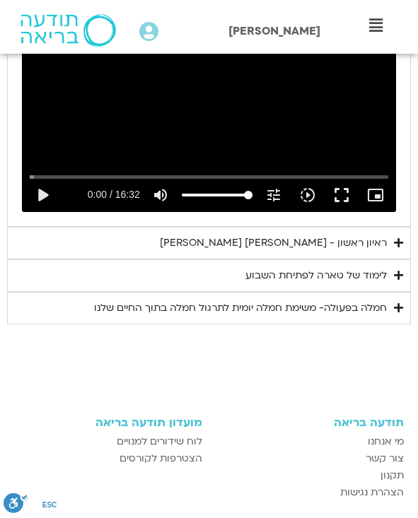
click at [385, 235] on div "ראיון ראשון - [PERSON_NAME] וכריסטין נף" at bounding box center [273, 243] width 227 height 17
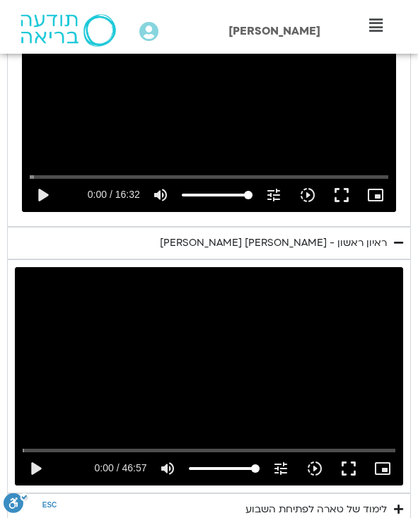
click at [45, 452] on button "play_arrow" at bounding box center [35, 469] width 34 height 34
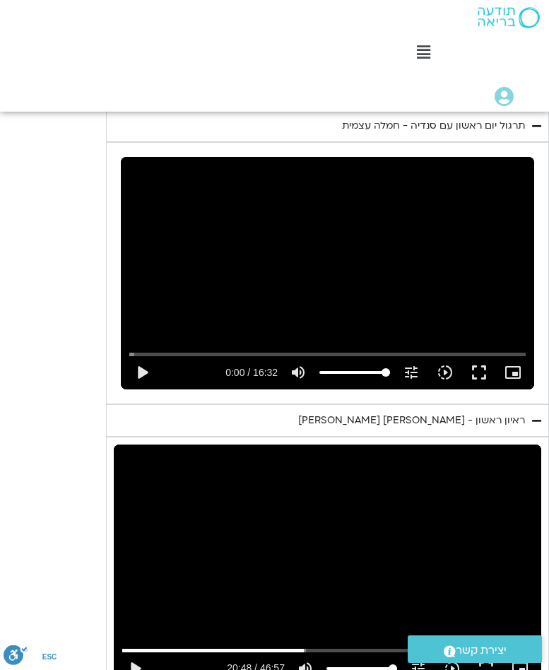
scroll to position [939, 0]
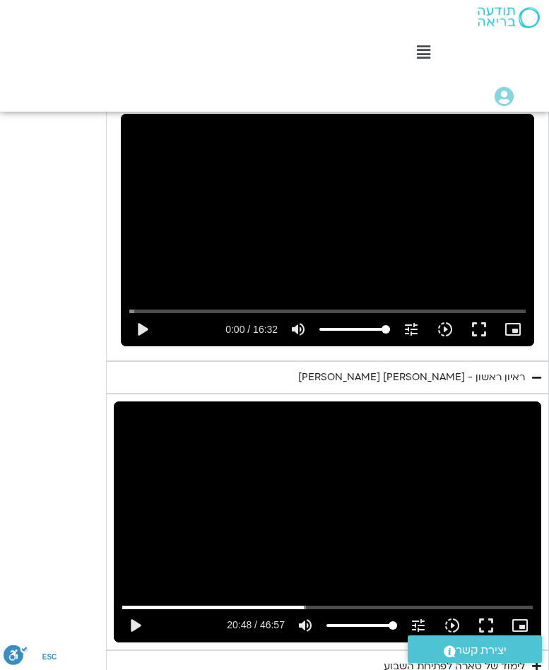
type input "1248.19659216199"
